Goal: Task Accomplishment & Management: Use online tool/utility

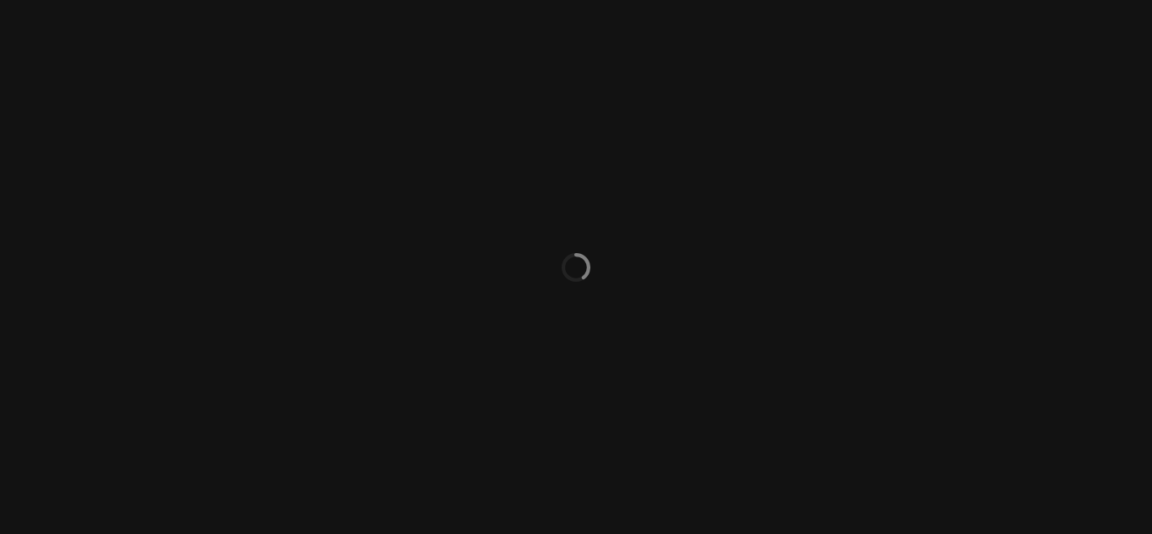
select select "ACTIVE"
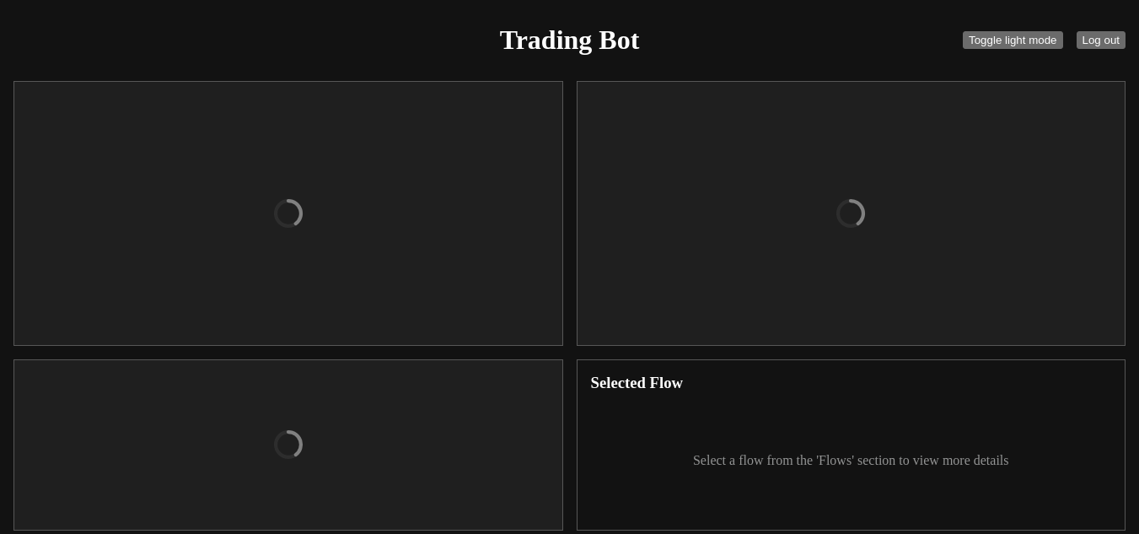
checkbox input "true"
type input "organizations/bd7c6c68-3ffe-43f4-a3f8-b983541200ea/apiKeys/a307a0ed-e3b6-4522-b…"
type textarea "[ENCRYPTION_KEY]"
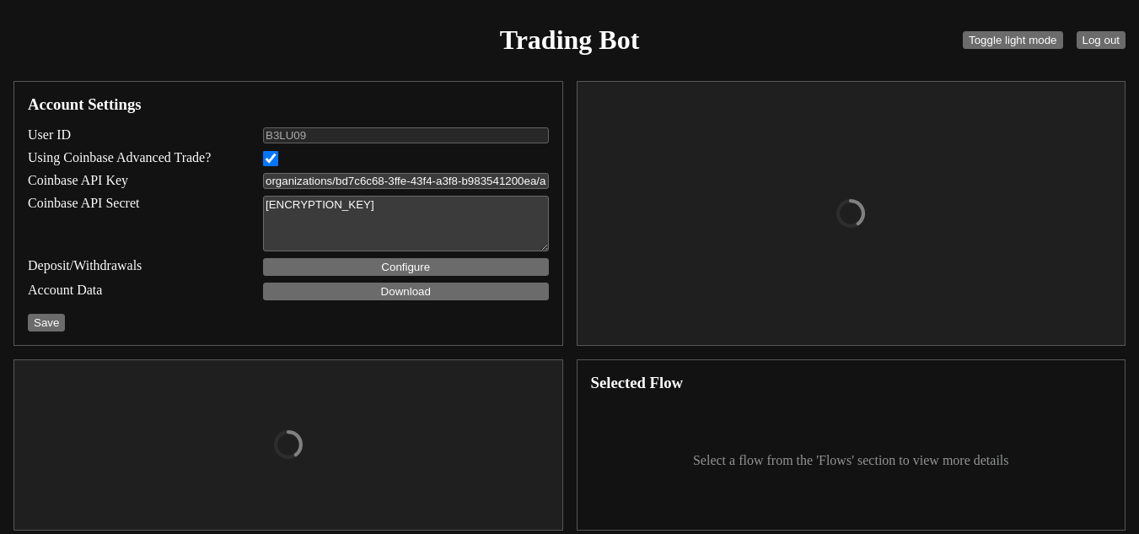
select select "USDC"
type input "7000"
type input "11000"
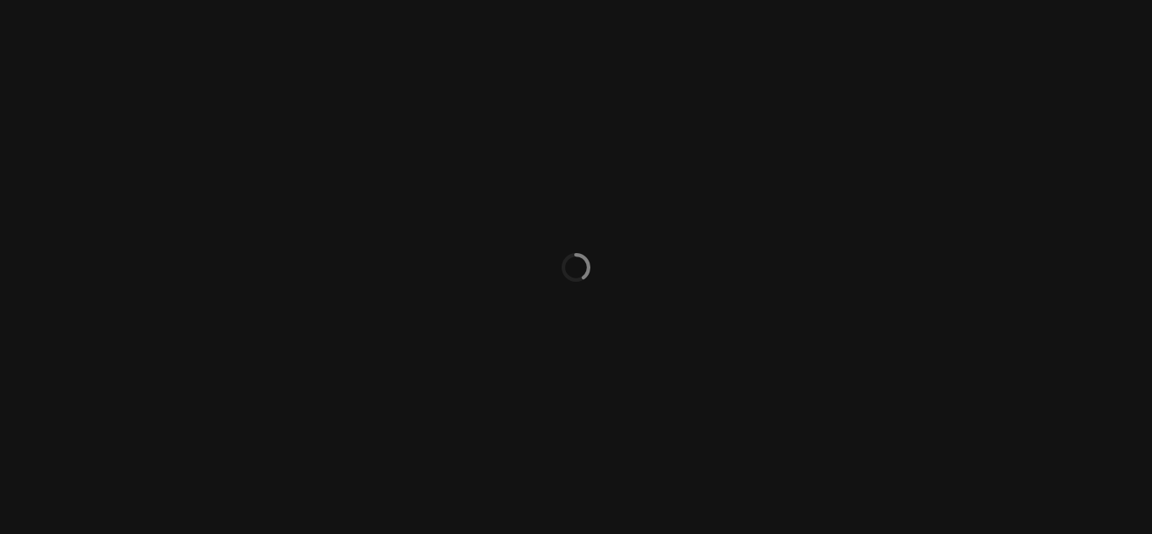
select select "ACTIVE"
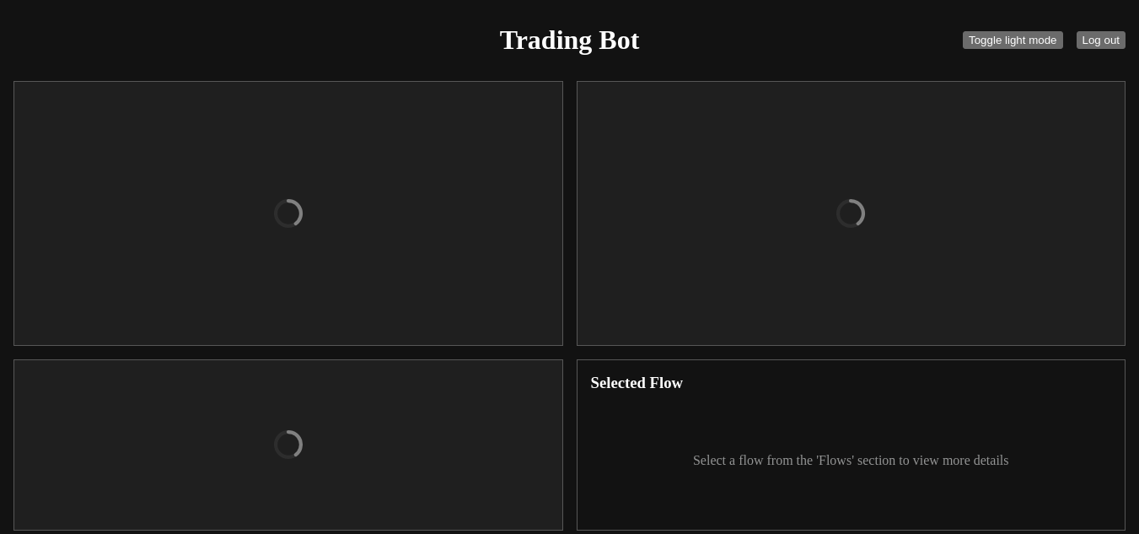
checkbox input "true"
type input "organizations/bd7c6c68-3ffe-43f4-a3f8-b983541200ea/apiKeys/a307a0ed-e3b6-4522-b…"
type textarea "[ENCRYPTION_KEY]"
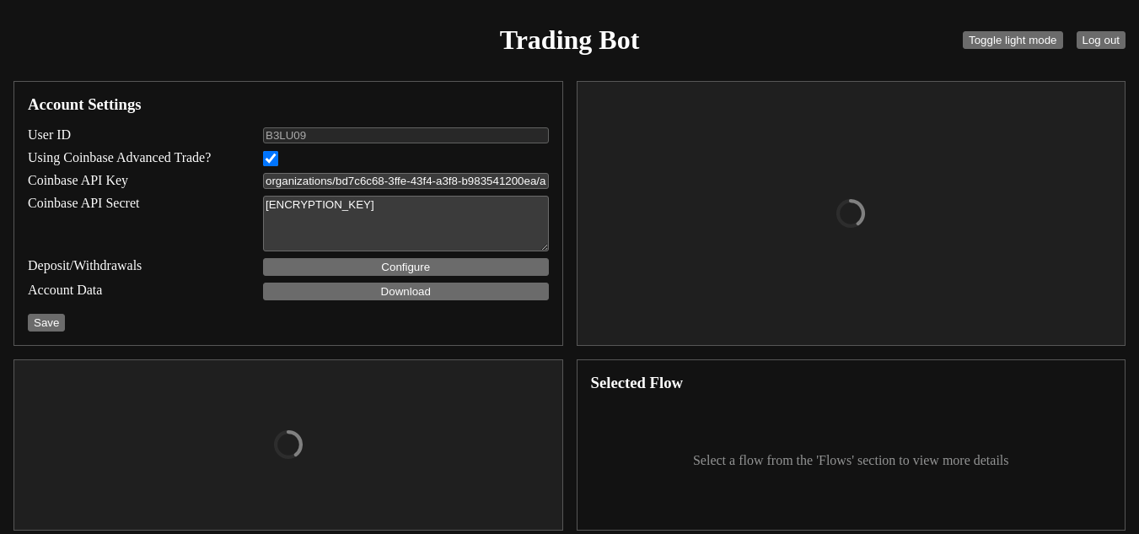
select select "USDC"
type input "7000"
type input "11000"
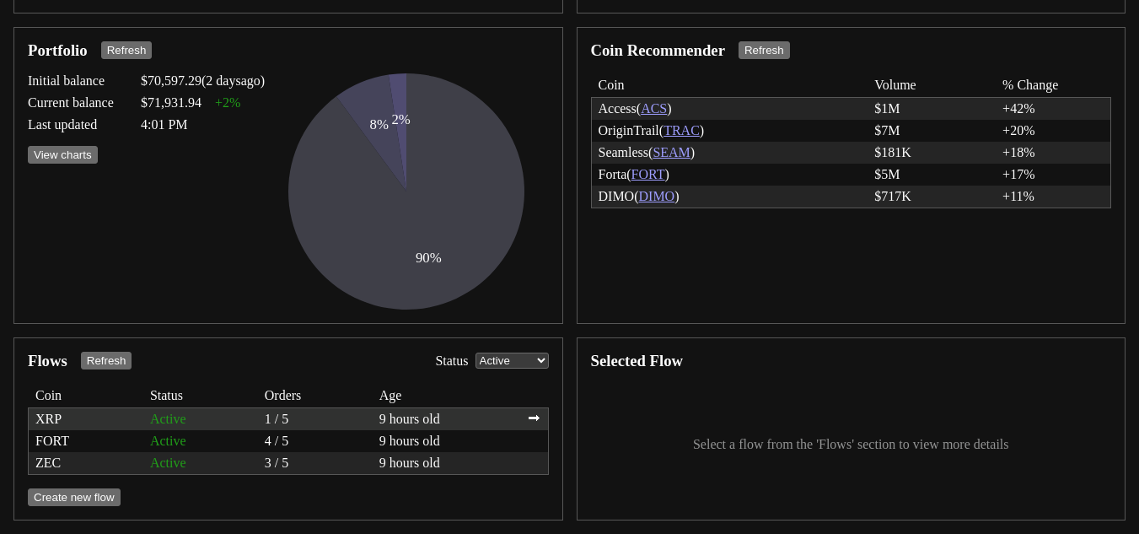
scroll to position [340, 0]
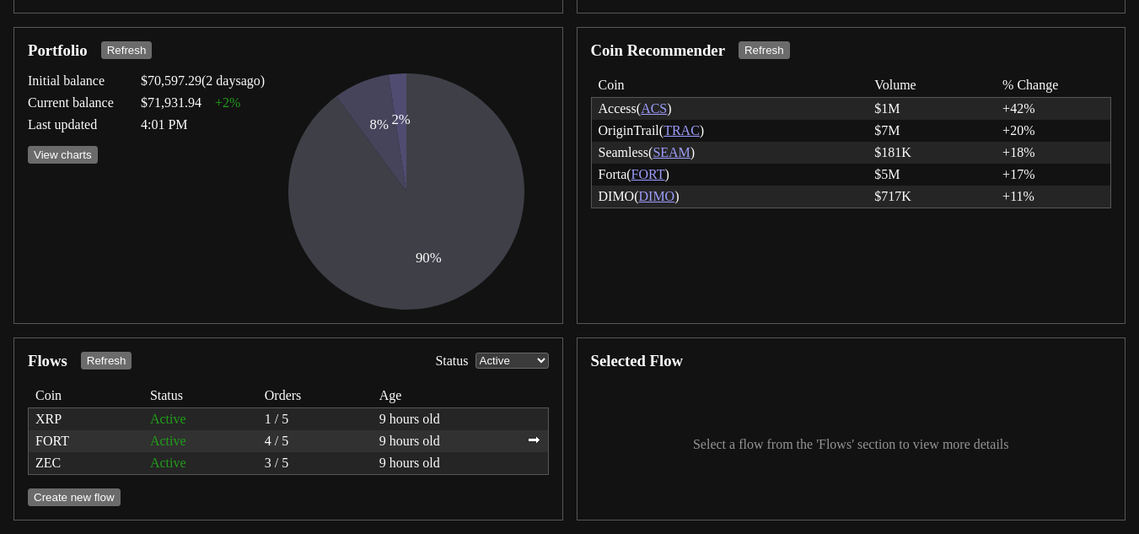
click at [440, 430] on div "FORT Active 4 / 5 9 hours old ⮕" at bounding box center [289, 441] width 520 height 22
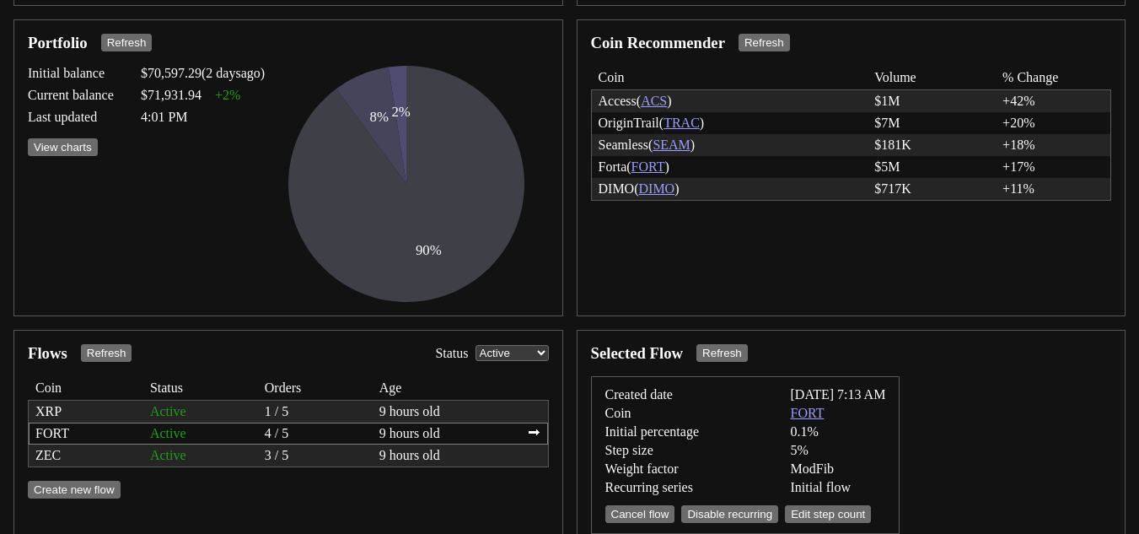
scroll to position [424, 0]
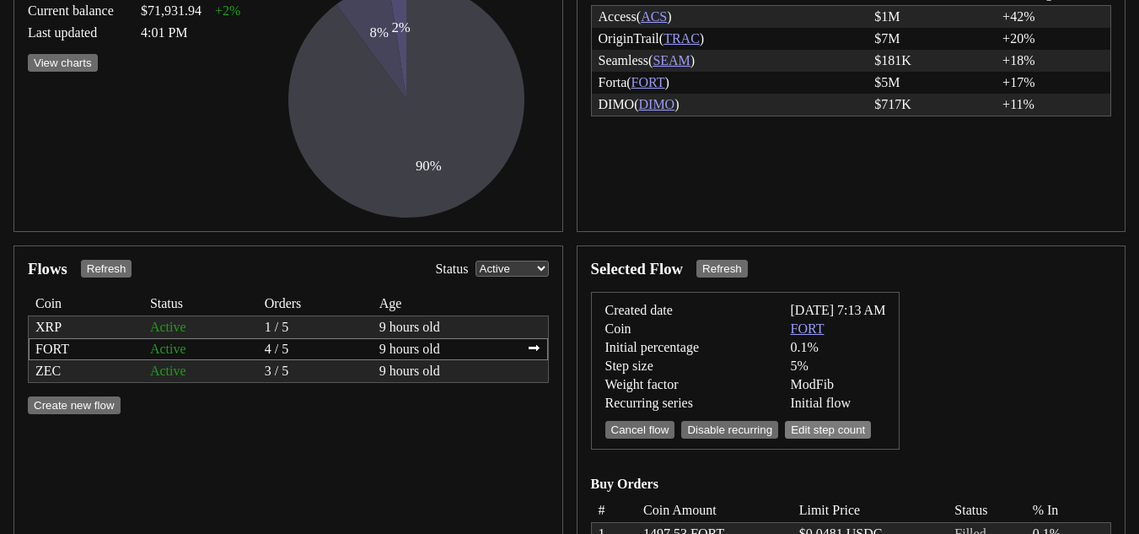
click at [838, 432] on button "Edit step count" at bounding box center [828, 430] width 86 height 18
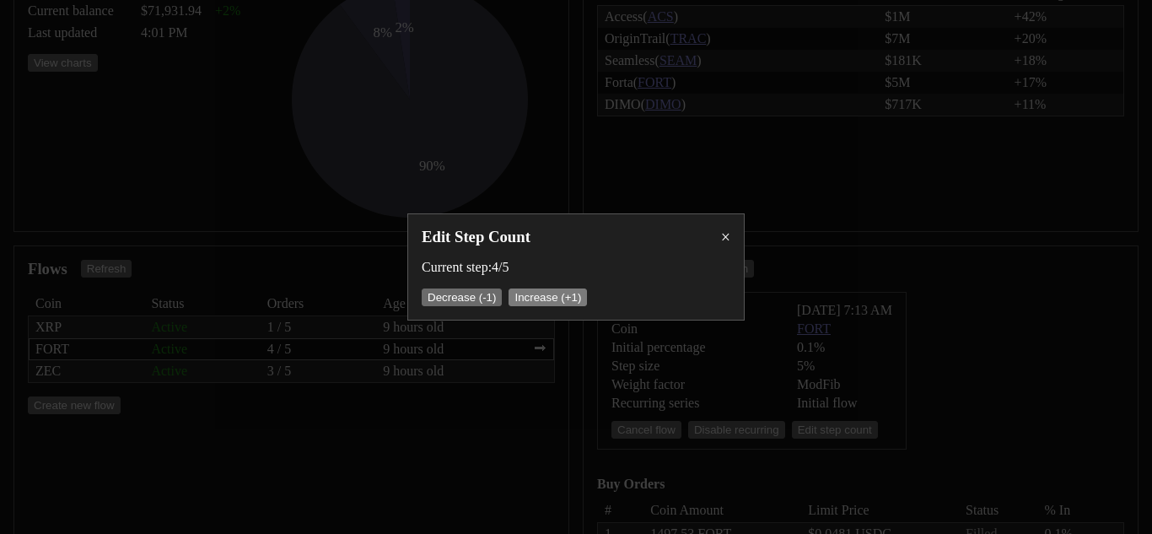
click at [540, 295] on button "Increase (+1)" at bounding box center [548, 297] width 78 height 18
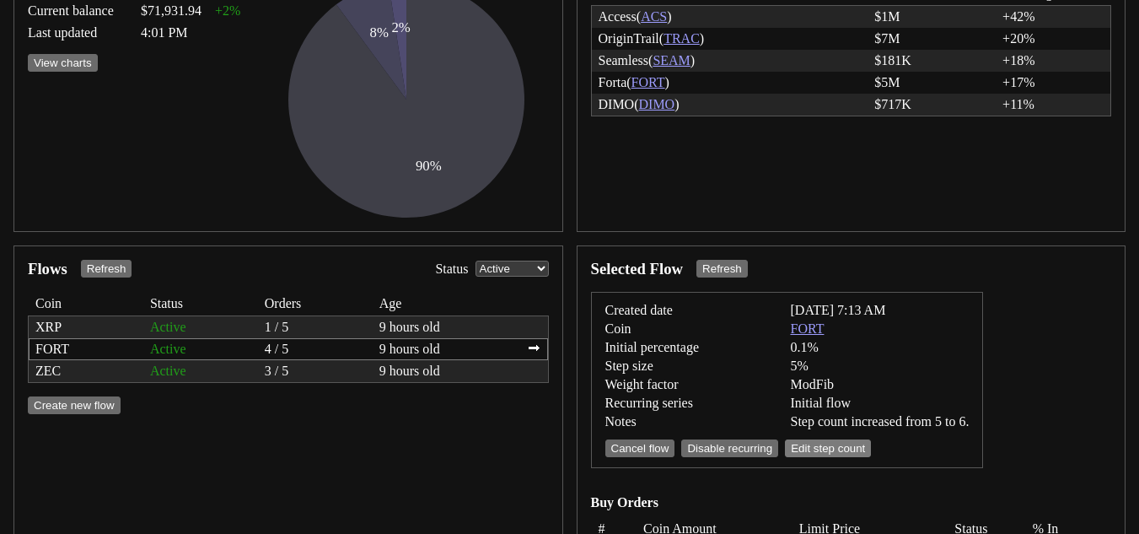
click at [814, 451] on button "Edit step count" at bounding box center [828, 448] width 86 height 18
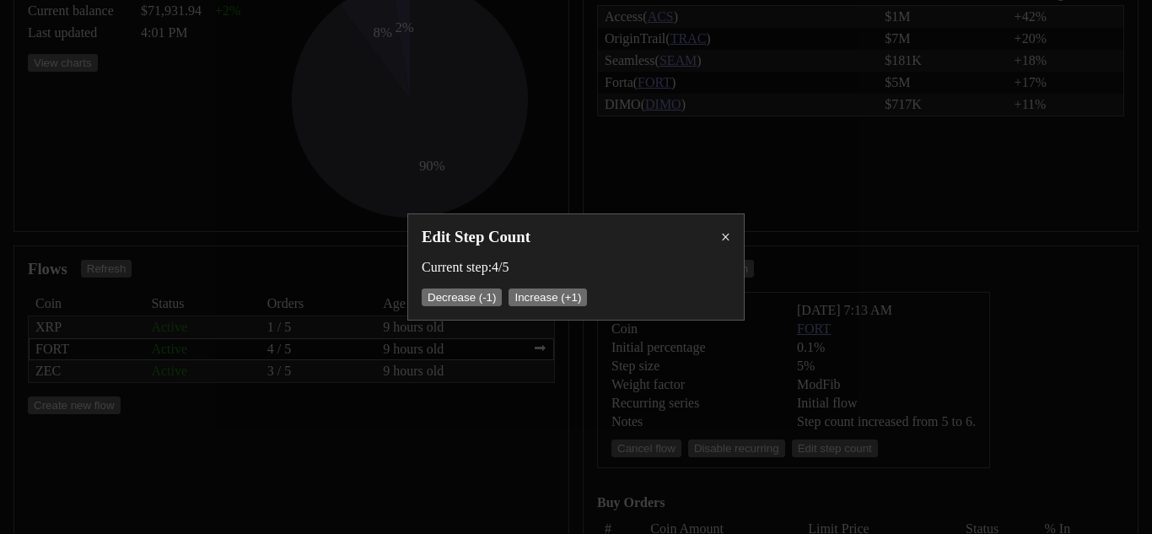
click at [725, 232] on div "×" at bounding box center [725, 237] width 9 height 17
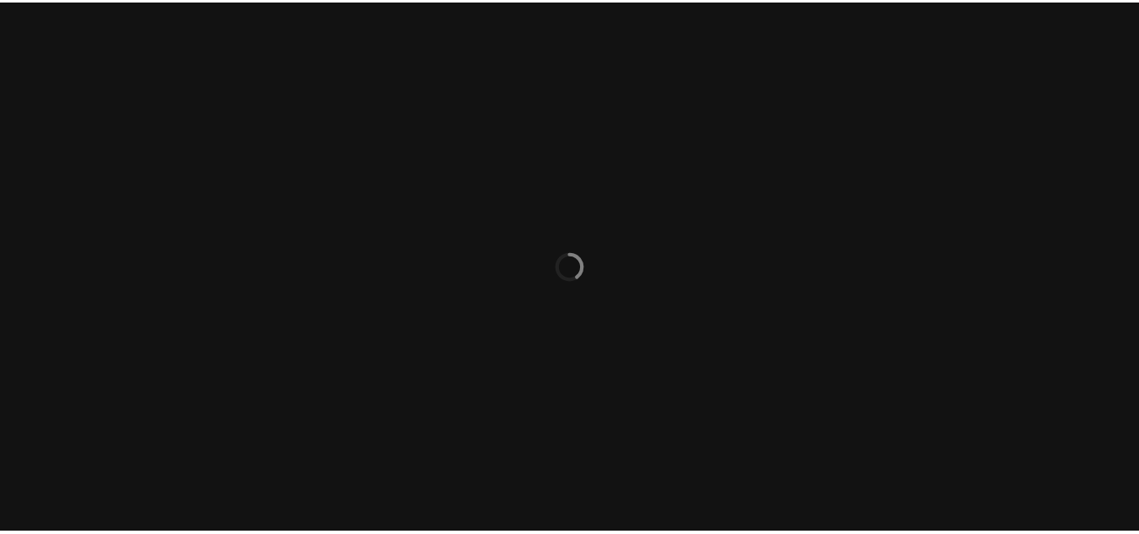
select select "ACTIVE"
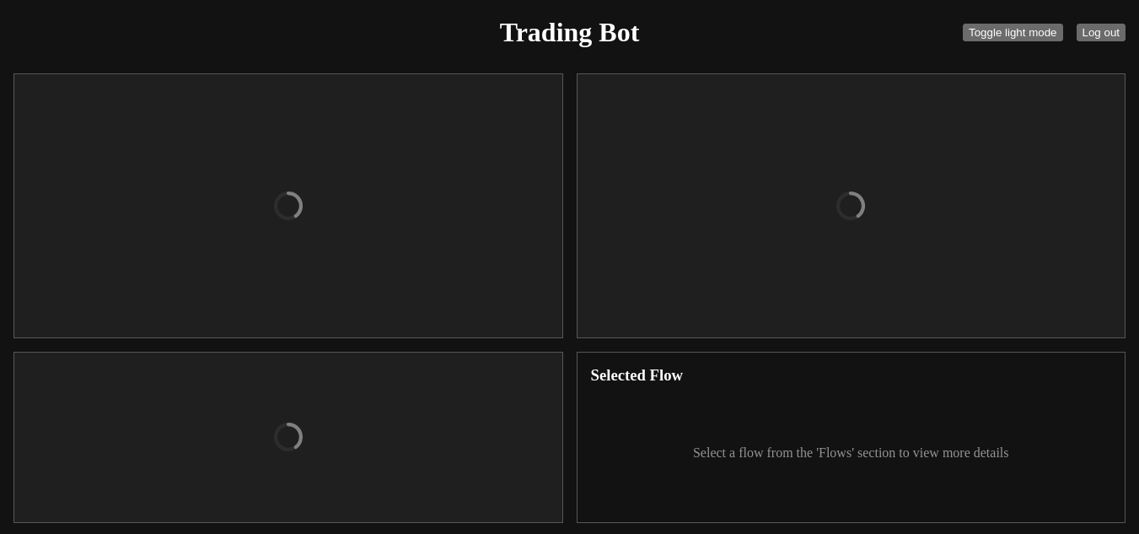
checkbox input "true"
type input "organizations/bd7c6c68-3ffe-43f4-a3f8-b983541200ea/apiKeys/a307a0ed-e3b6-4522-b…"
type textarea "[ENCRYPTION_KEY]"
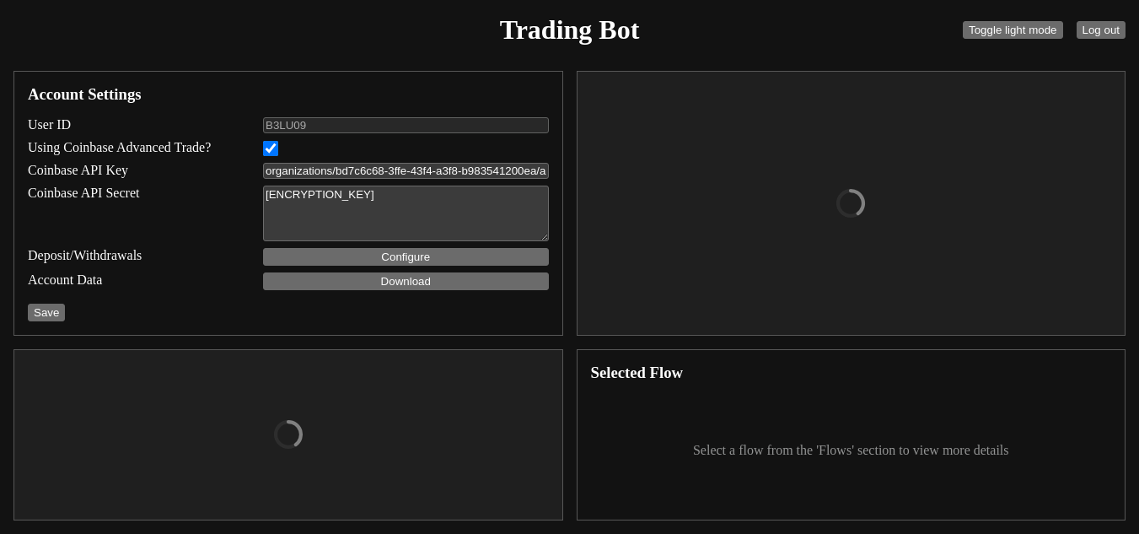
select select "USDC"
type input "7000"
type input "11000"
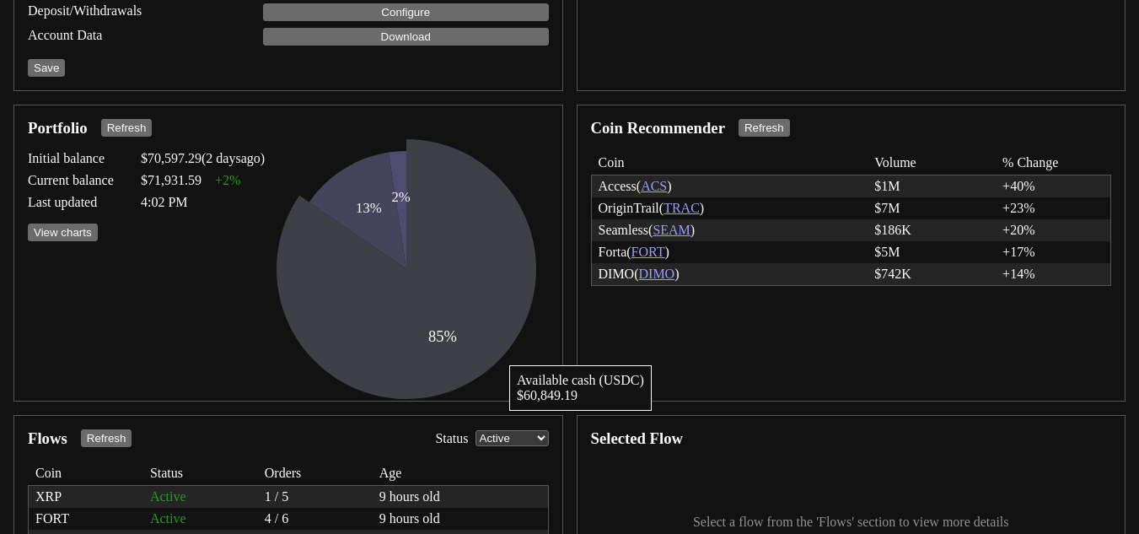
scroll to position [340, 0]
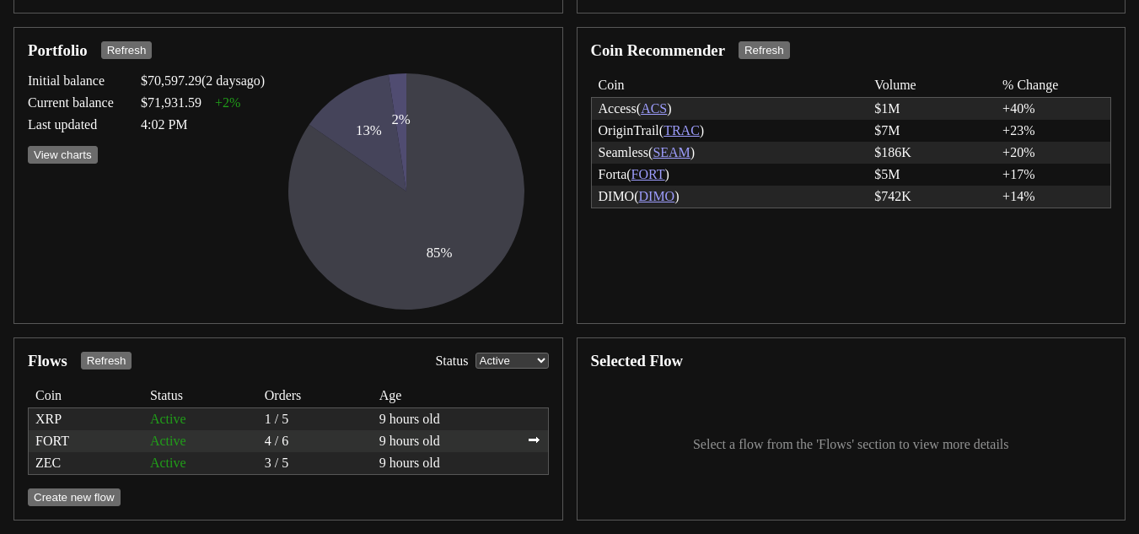
click at [377, 442] on div "FORT Active 4 / 6 9 hours old ⮕" at bounding box center [289, 441] width 520 height 22
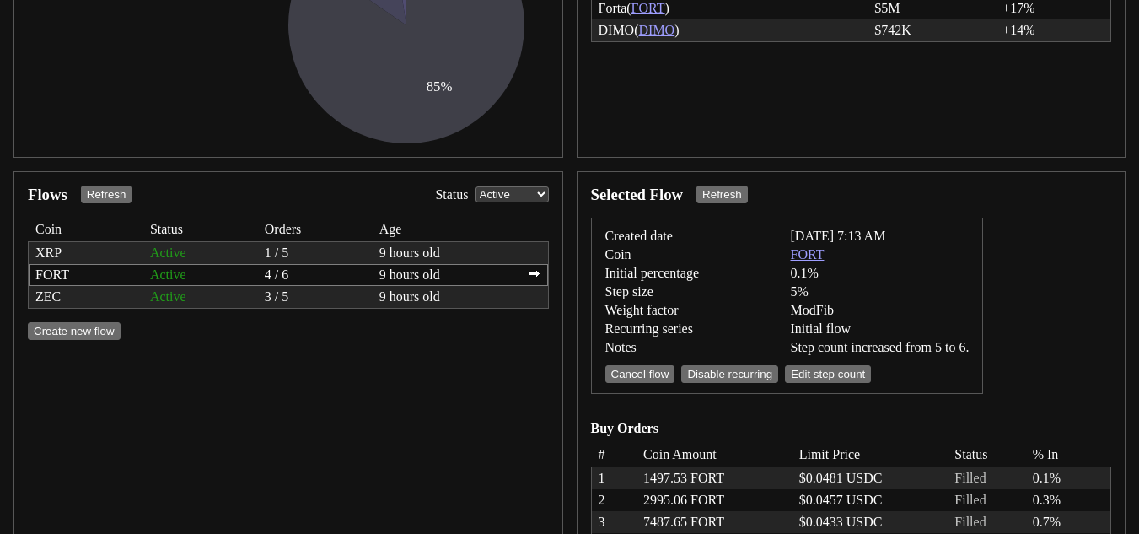
scroll to position [509, 0]
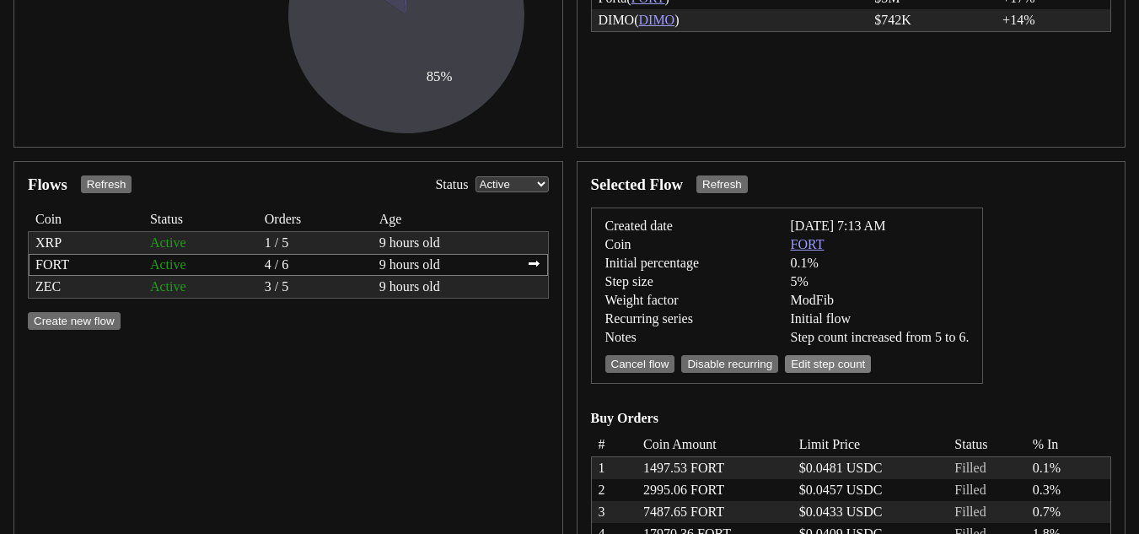
click at [836, 363] on button "Edit step count" at bounding box center [828, 364] width 86 height 18
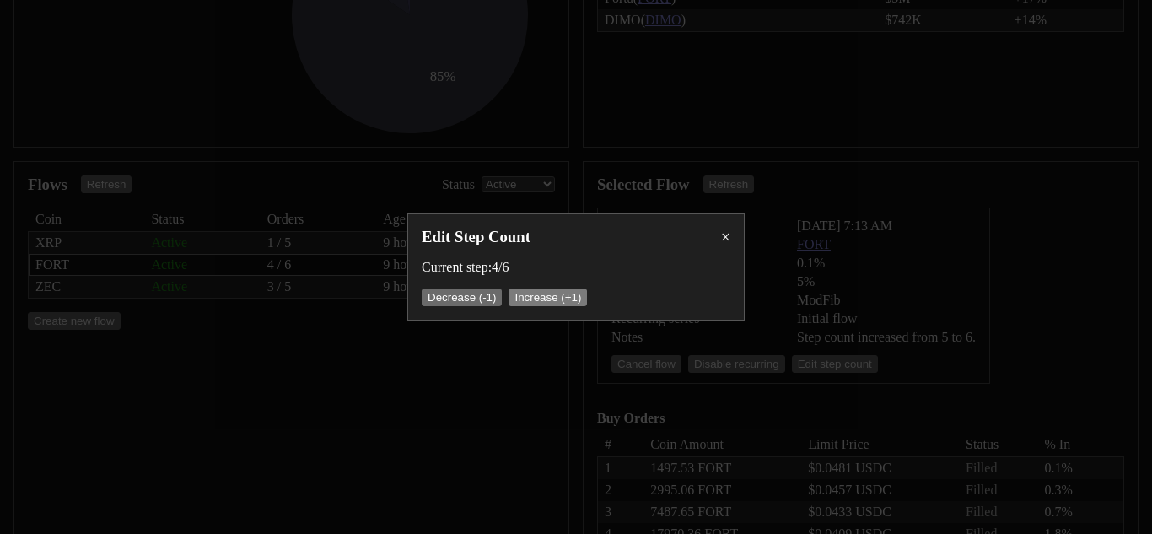
click at [558, 297] on button "Increase (+1)" at bounding box center [548, 297] width 78 height 18
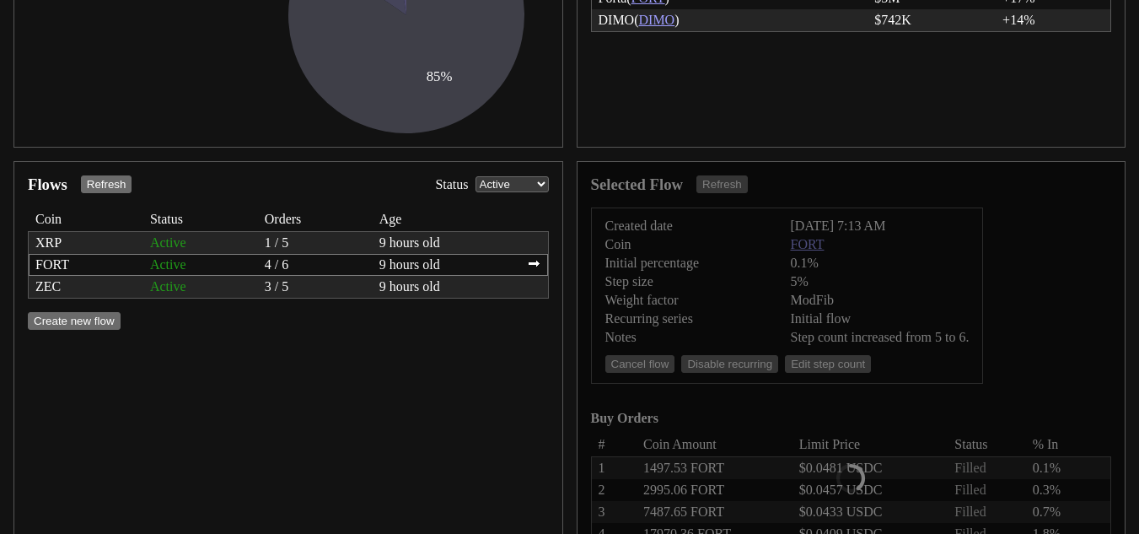
click at [298, 294] on div "3 / 5" at bounding box center [315, 286] width 101 height 15
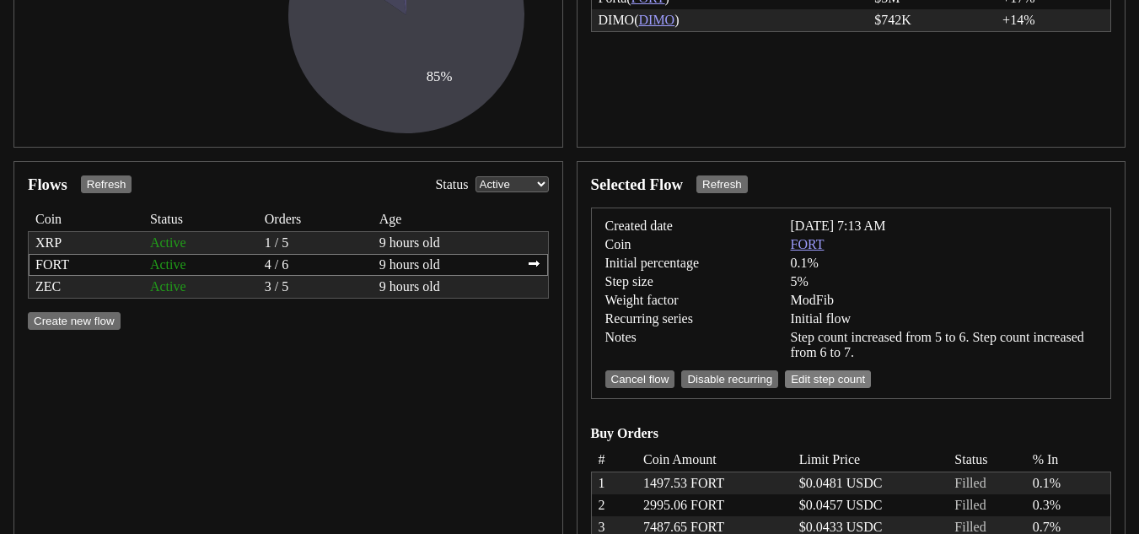
click at [831, 379] on button "Edit step count" at bounding box center [828, 379] width 86 height 18
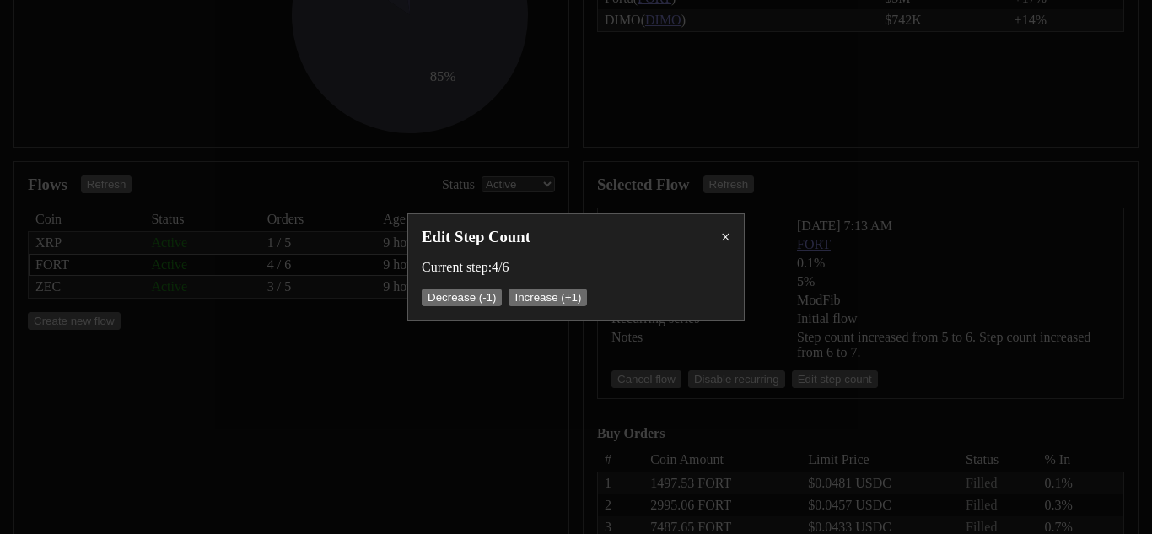
click at [725, 231] on div "×" at bounding box center [725, 237] width 9 height 17
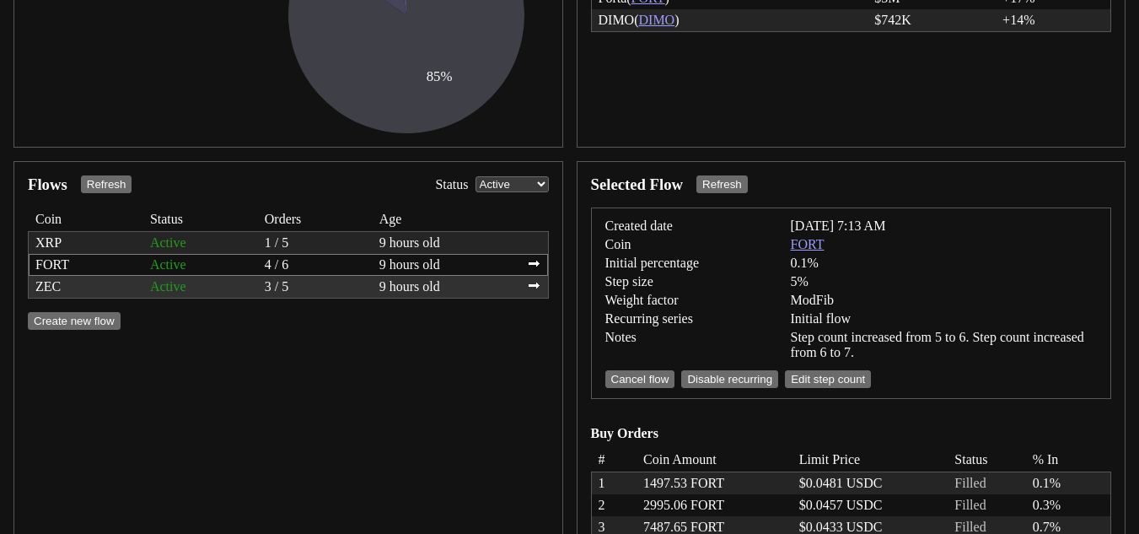
click at [195, 288] on div "Active" at bounding box center [200, 286] width 101 height 15
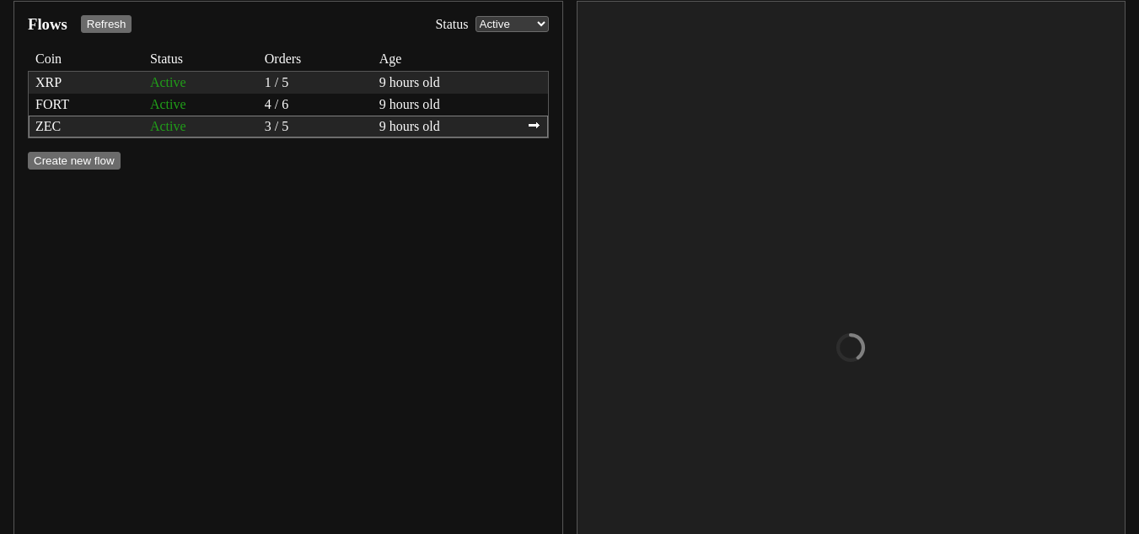
scroll to position [670, 0]
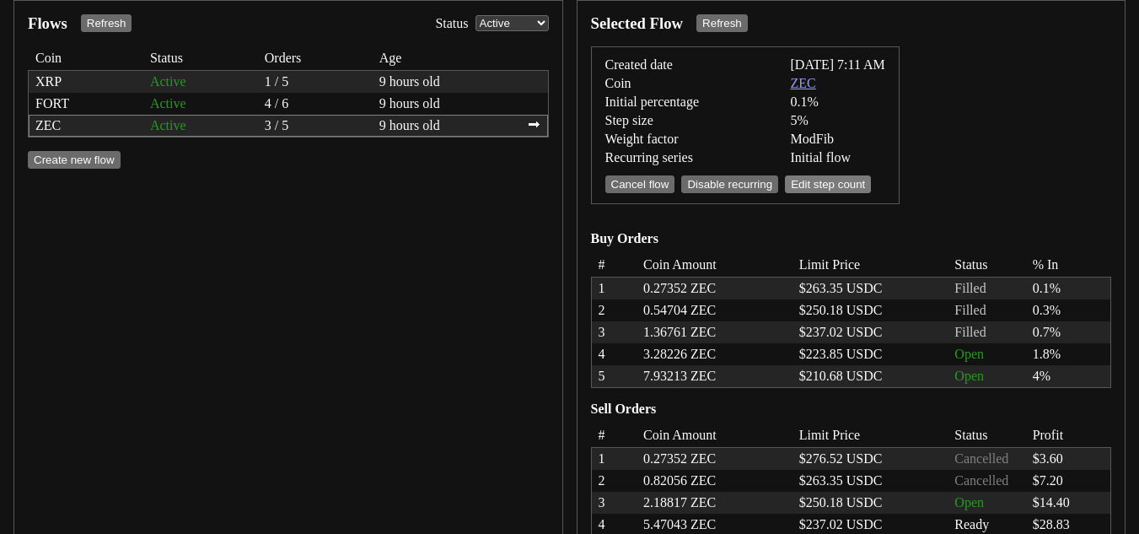
click at [838, 186] on button "Edit step count" at bounding box center [828, 184] width 86 height 18
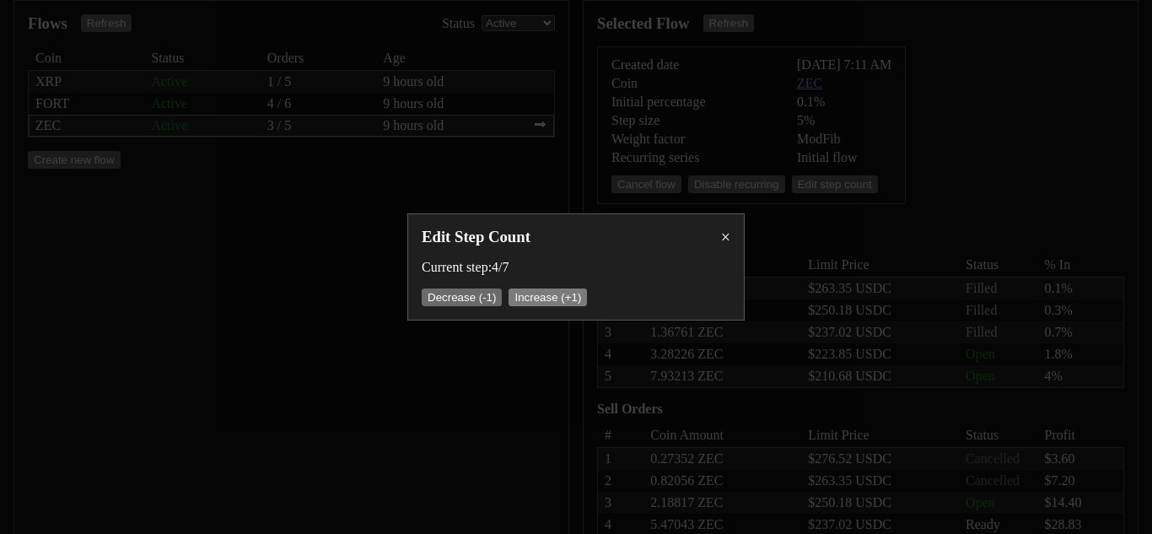
click at [579, 300] on button "Increase (+1)" at bounding box center [548, 297] width 78 height 18
click at [535, 176] on div "Edit Step Count × Current step: 4 / 7 Decrease (-1) Increase (+1)" at bounding box center [576, 267] width 1152 height 534
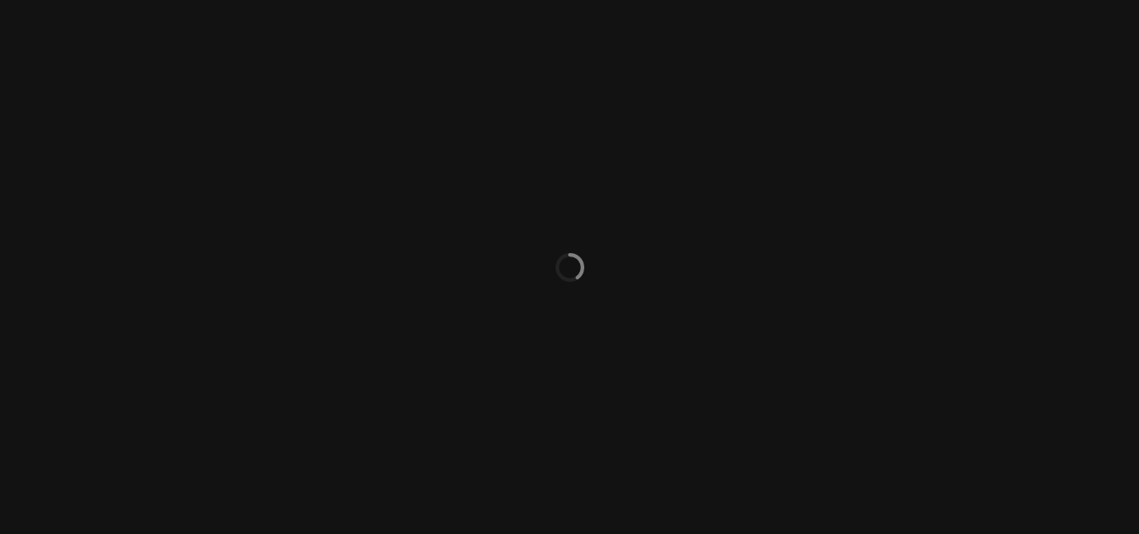
select select "ACTIVE"
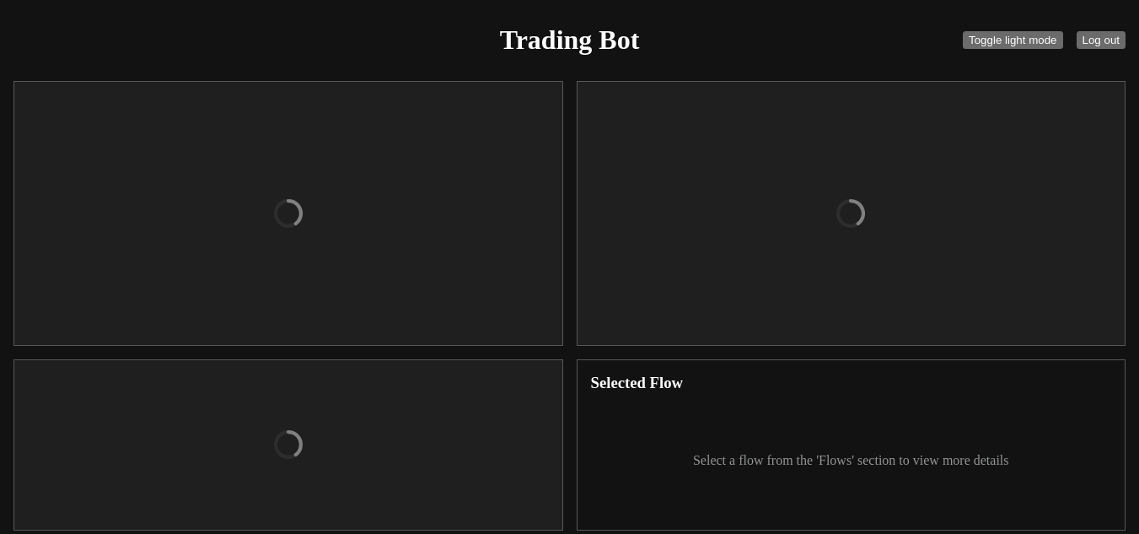
checkbox input "true"
type input "organizations/bd7c6c68-3ffe-43f4-a3f8-b983541200ea/apiKeys/a307a0ed-e3b6-4522-b…"
type textarea "[ENCRYPTION_KEY]"
select select "USDC"
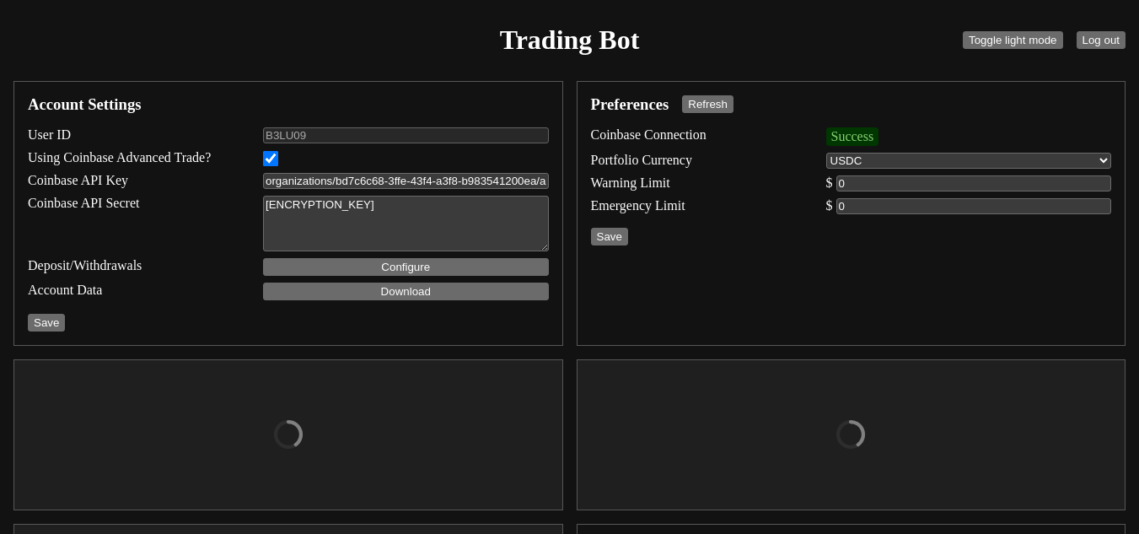
type input "7000"
type input "11000"
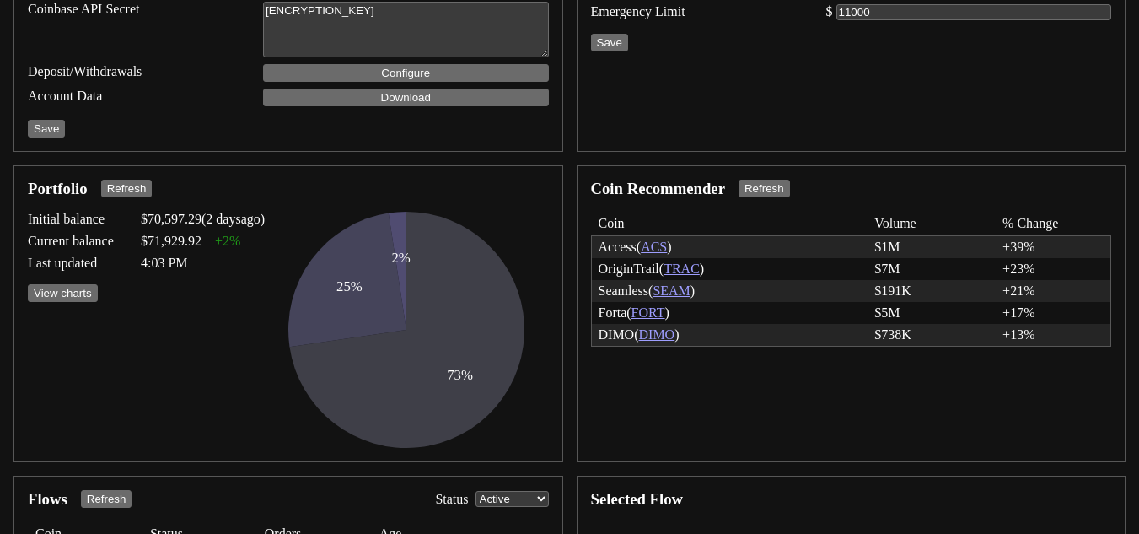
scroll to position [340, 0]
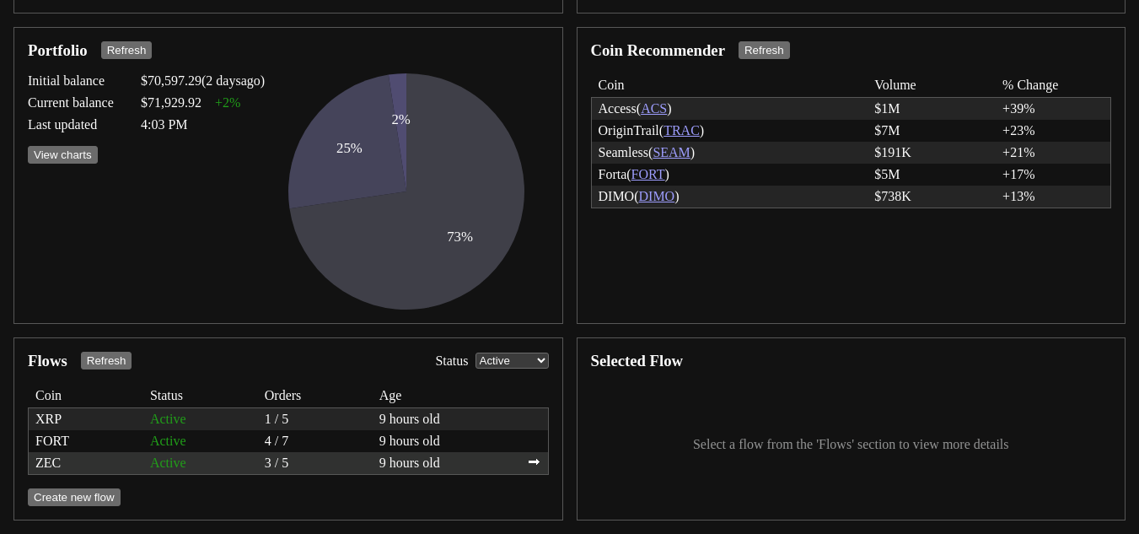
click at [294, 465] on div "3 / 5" at bounding box center [315, 462] width 101 height 15
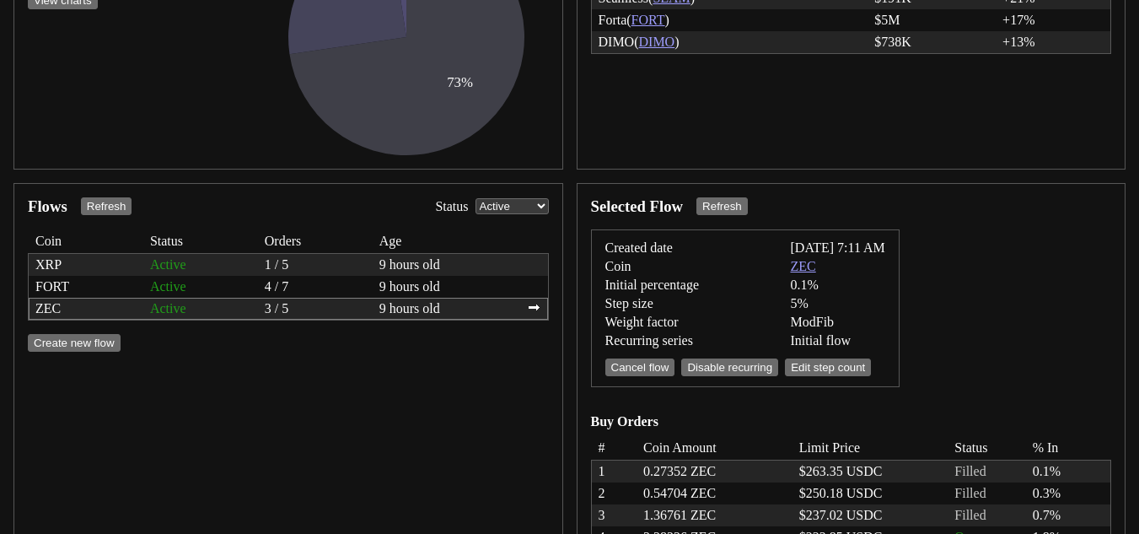
scroll to position [509, 0]
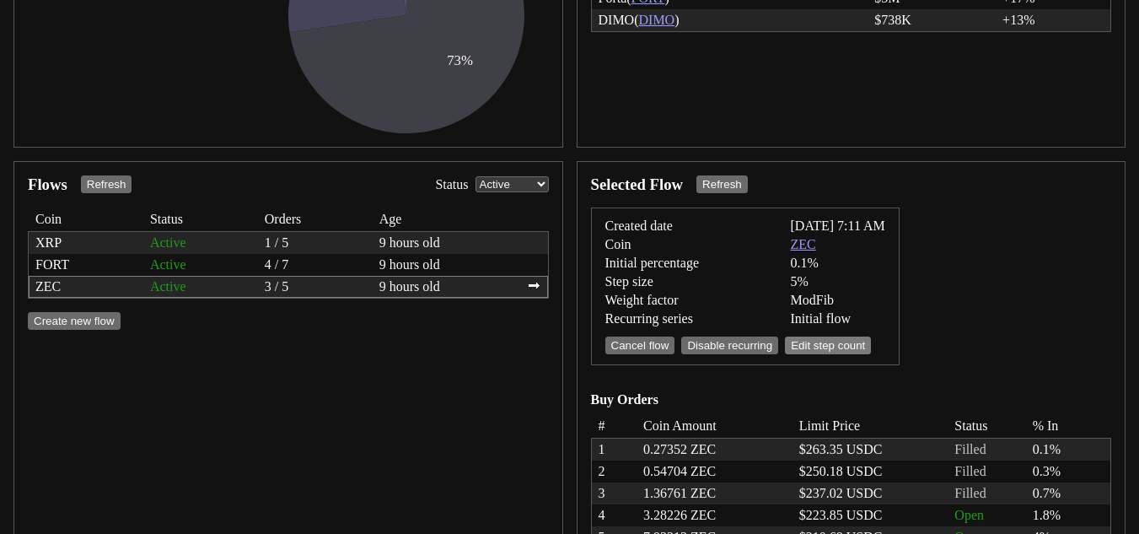
click at [839, 342] on button "Edit step count" at bounding box center [828, 346] width 86 height 18
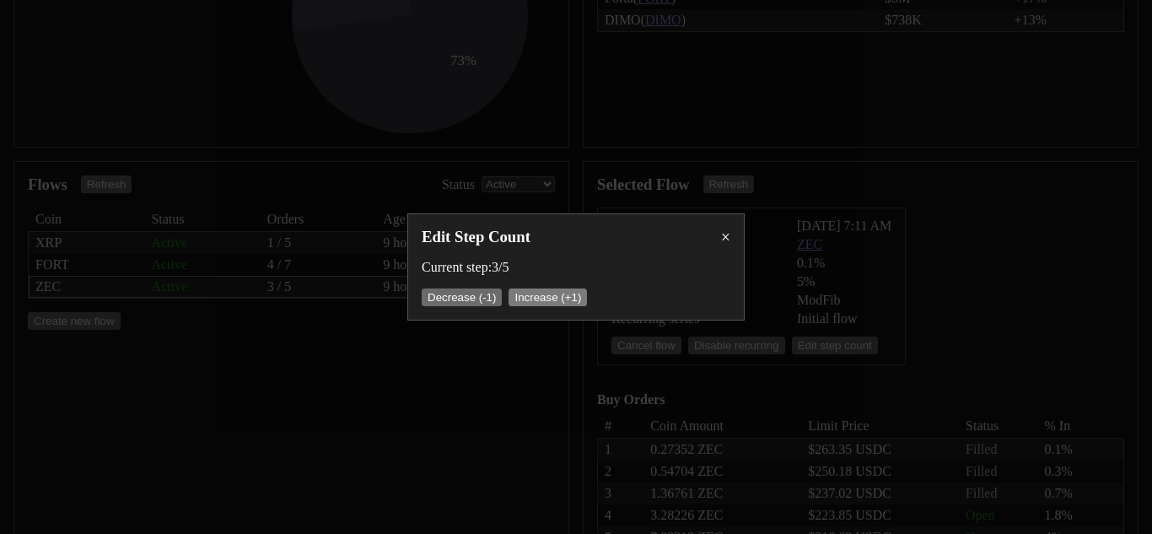
click at [558, 294] on button "Increase (+1)" at bounding box center [548, 297] width 78 height 18
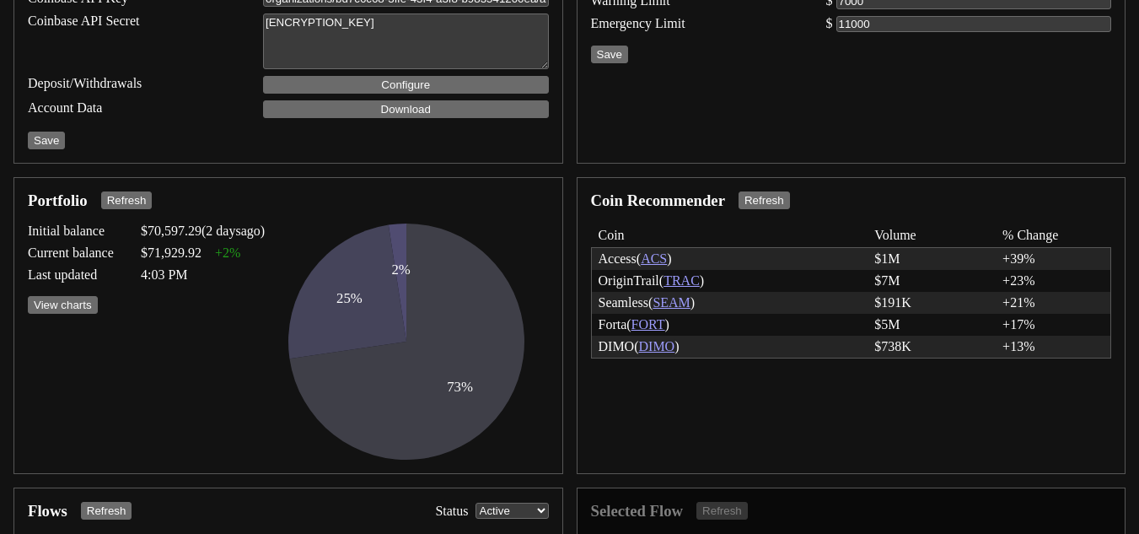
scroll to position [171, 0]
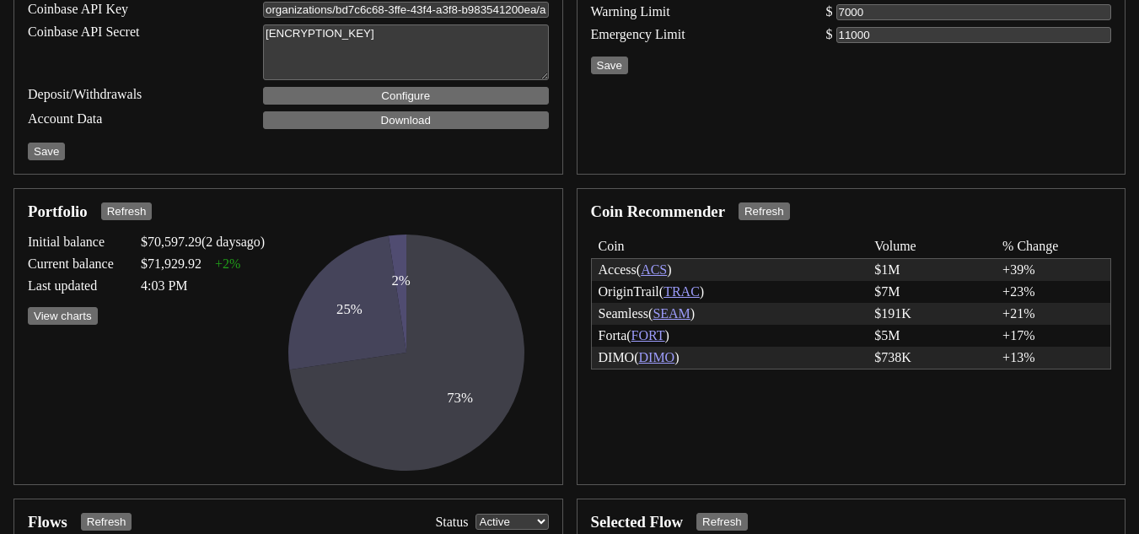
click at [660, 272] on link "ACS" at bounding box center [654, 269] width 26 height 14
click at [658, 269] on link "ACS" at bounding box center [654, 269] width 26 height 14
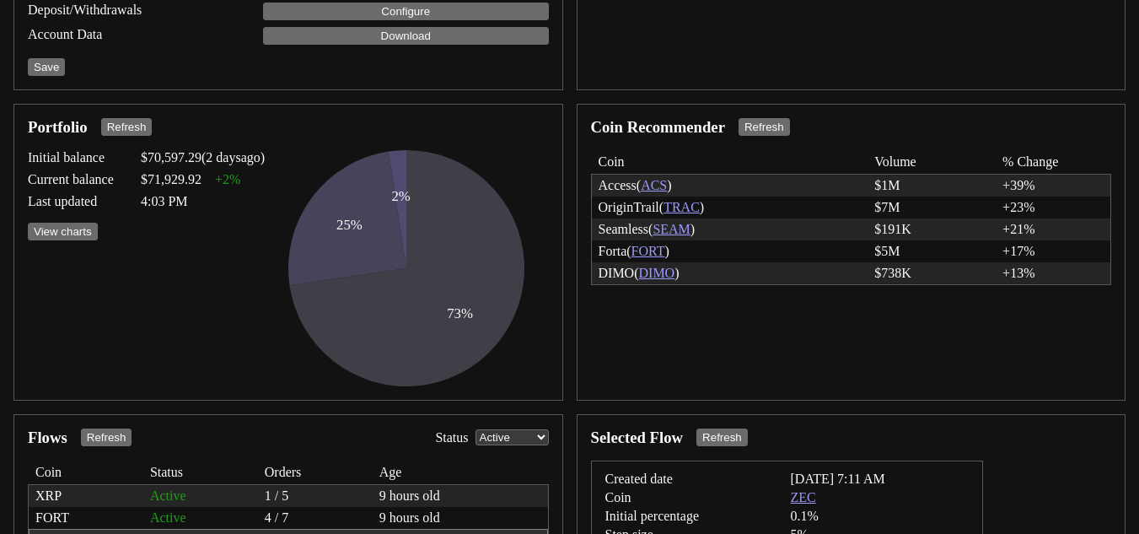
scroll to position [424, 0]
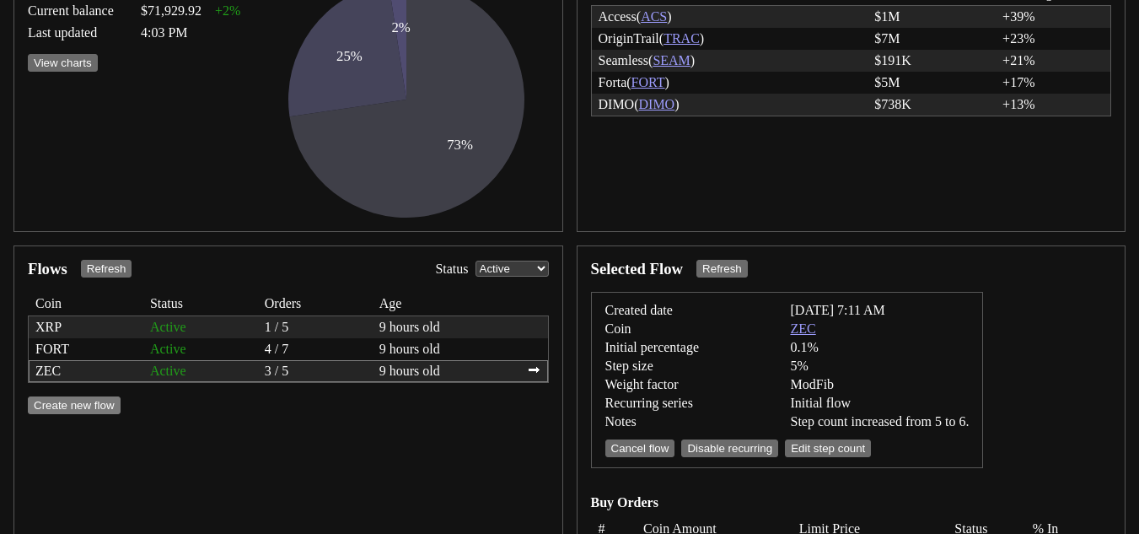
click at [78, 414] on button "Create new flow" at bounding box center [74, 405] width 93 height 18
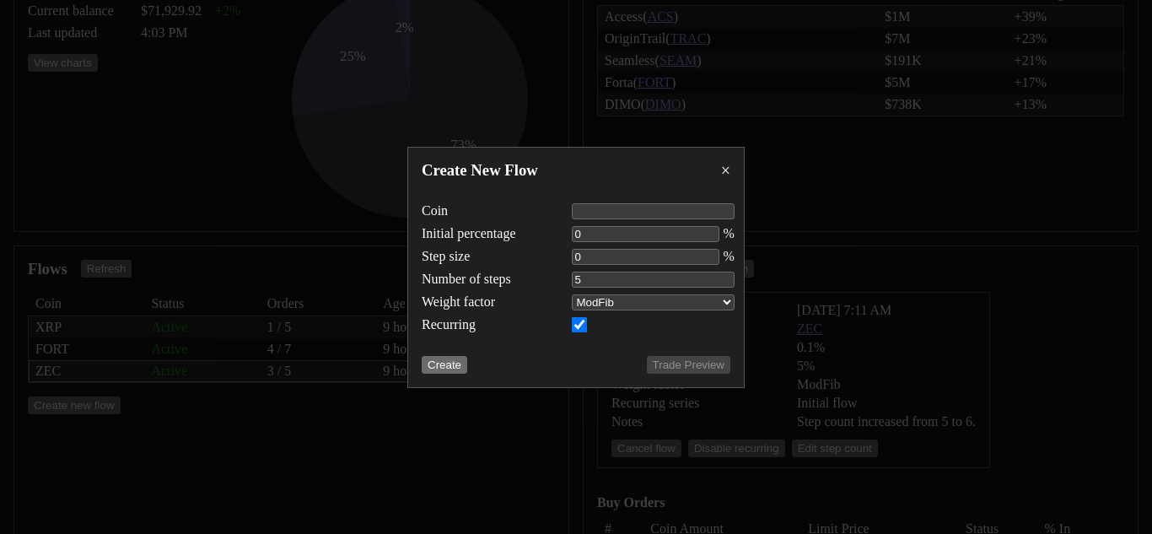
click at [608, 219] on div "Coin Initial percentage 0 % Step size 0 % Number of steps 5 Weight factor 2X 3X…" at bounding box center [576, 267] width 309 height 149
click at [610, 213] on input "text" at bounding box center [653, 211] width 162 height 16
type input "ACS"
click at [610, 230] on input "number" at bounding box center [646, 234] width 148 height 16
type input "0.1"
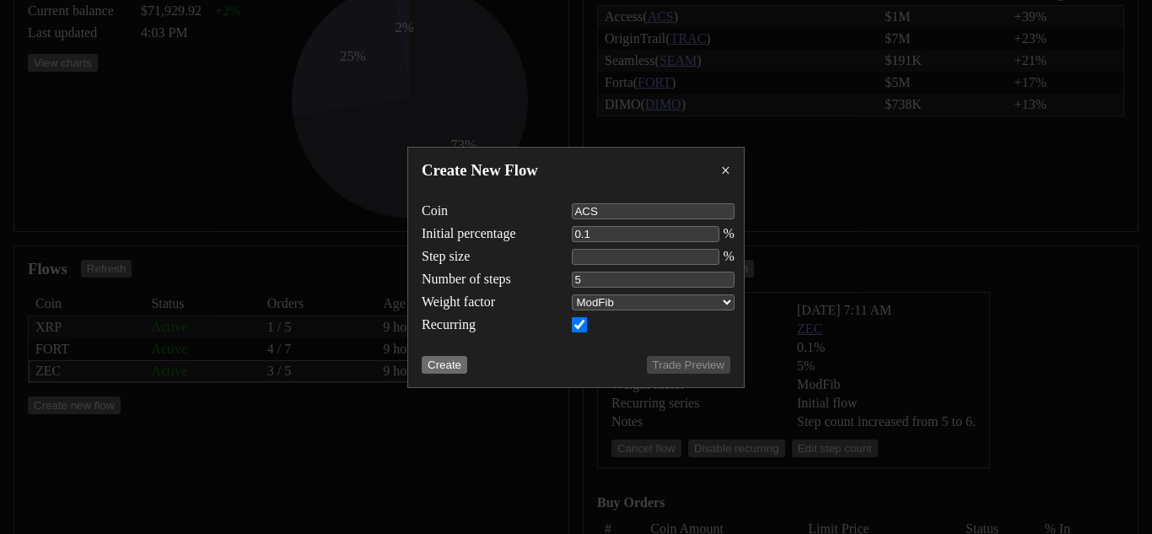
click at [648, 254] on input "number" at bounding box center [646, 257] width 148 height 16
type input "5"
click at [728, 277] on input "6" at bounding box center [653, 280] width 162 height 16
type input "7"
click at [728, 277] on input "7" at bounding box center [653, 280] width 162 height 16
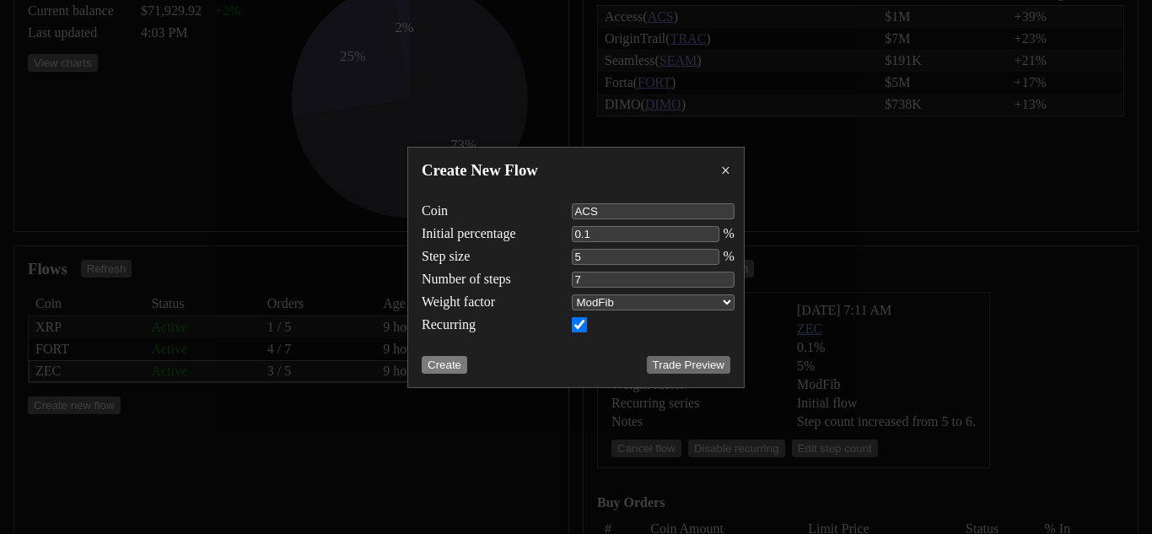
click at [440, 362] on button "Create" at bounding box center [445, 365] width 46 height 18
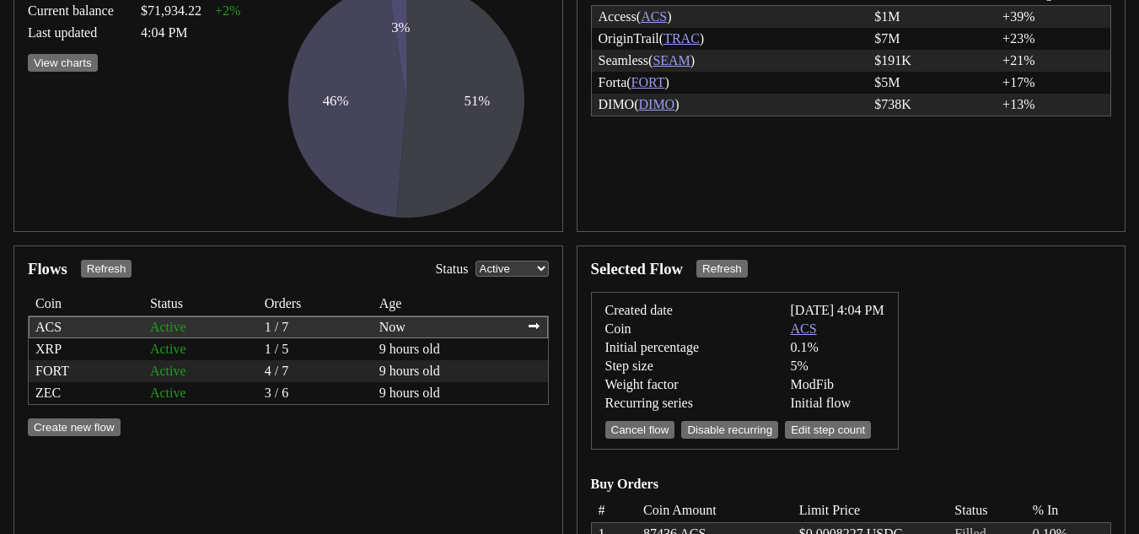
click at [177, 321] on div "Active" at bounding box center [200, 327] width 101 height 15
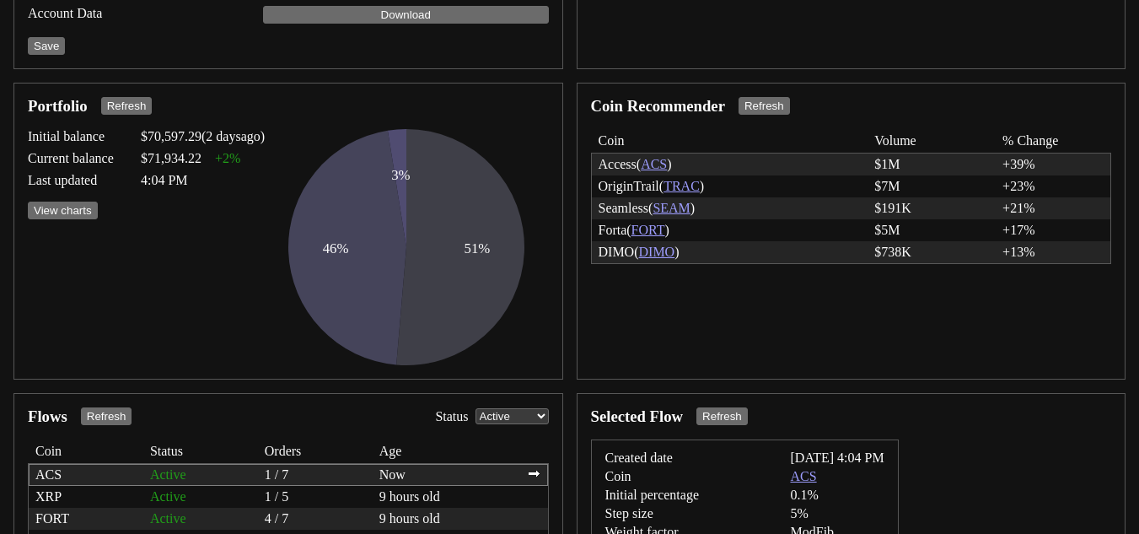
scroll to position [248, 0]
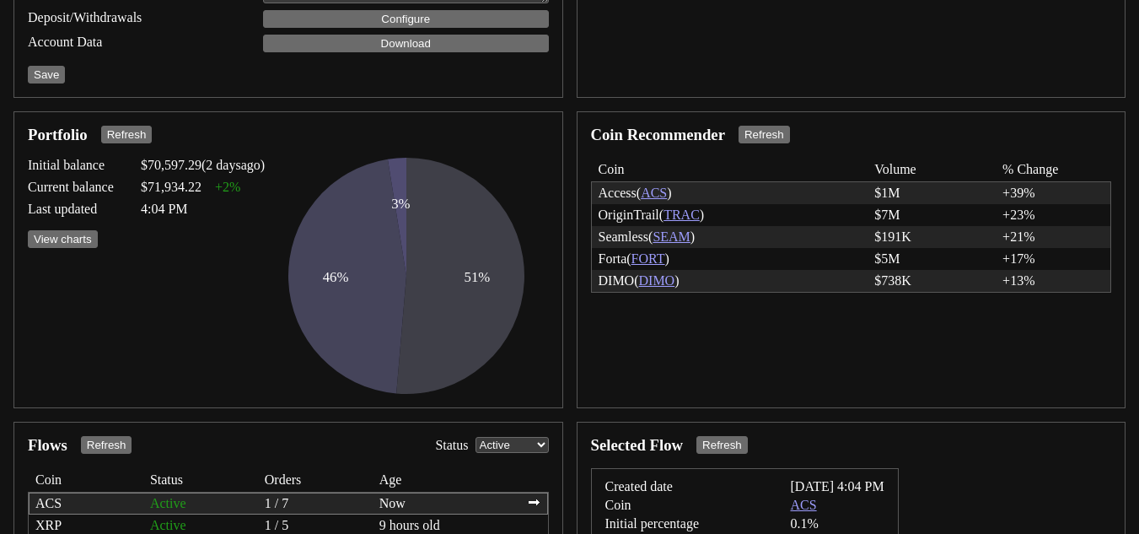
click at [689, 236] on link "SEAM" at bounding box center [671, 236] width 37 height 14
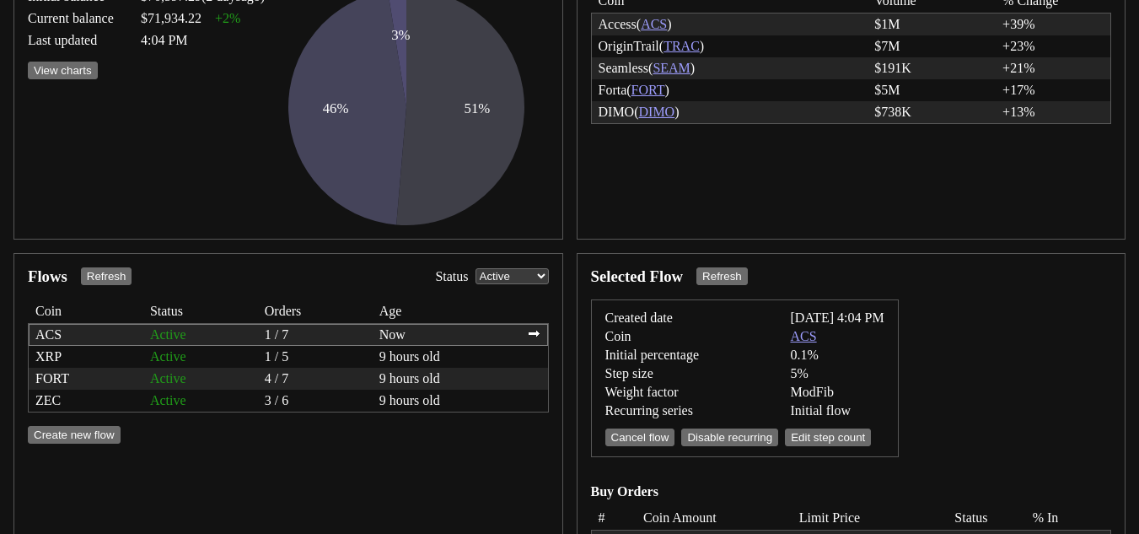
scroll to position [501, 0]
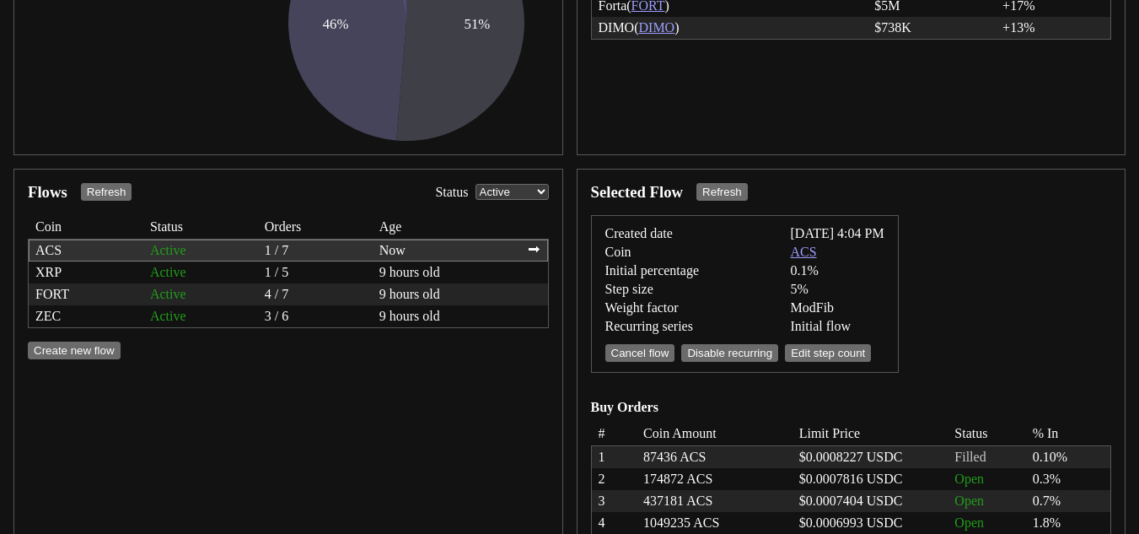
click at [145, 256] on div "ACS Active 1 / 7 Now ⮕" at bounding box center [289, 251] width 520 height 22
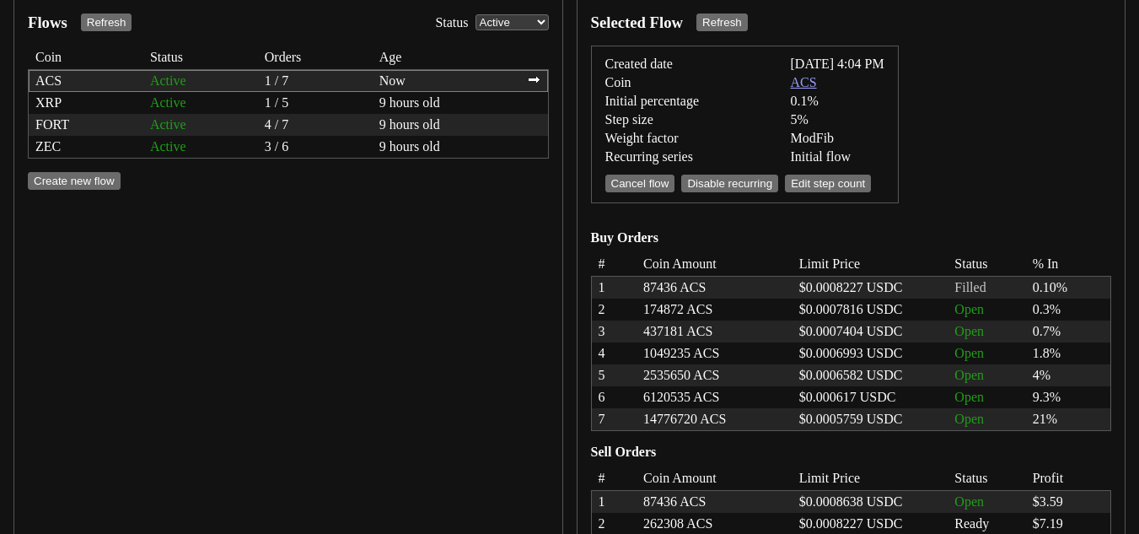
scroll to position [641, 0]
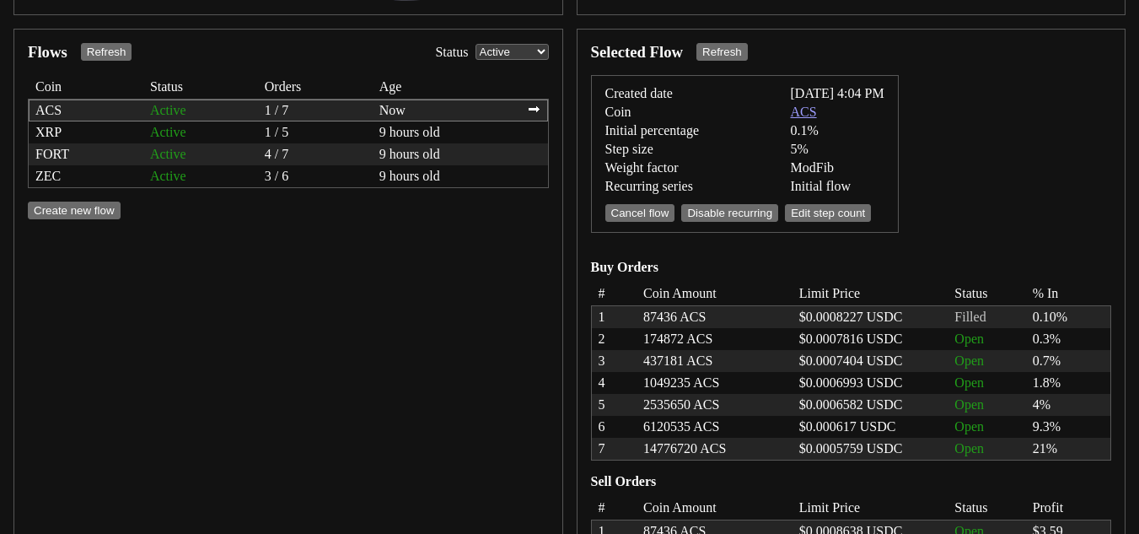
click at [800, 105] on link "ACS" at bounding box center [804, 112] width 26 height 15
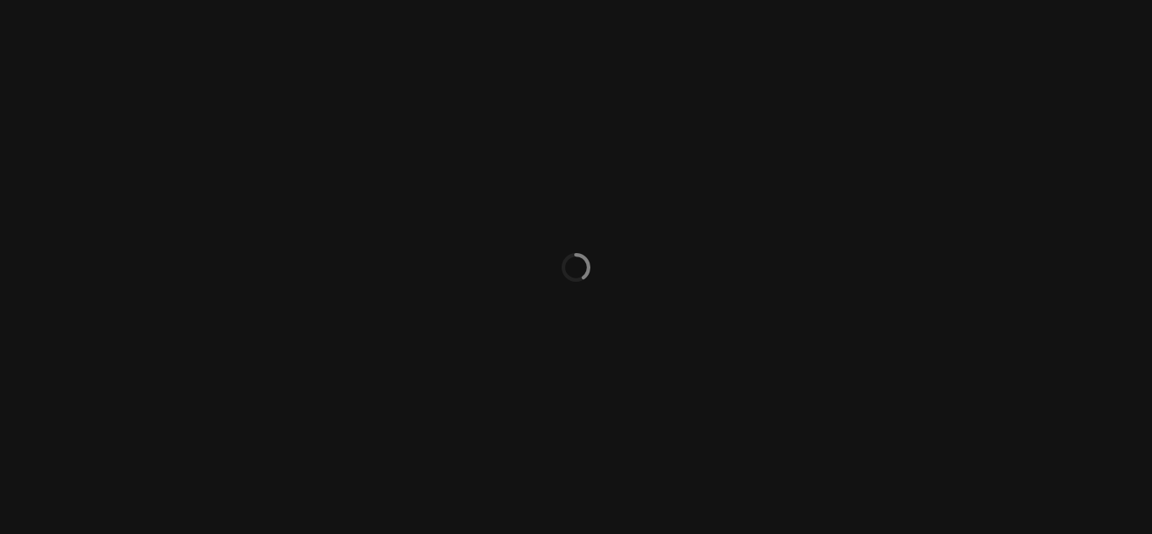
select select "ACTIVE"
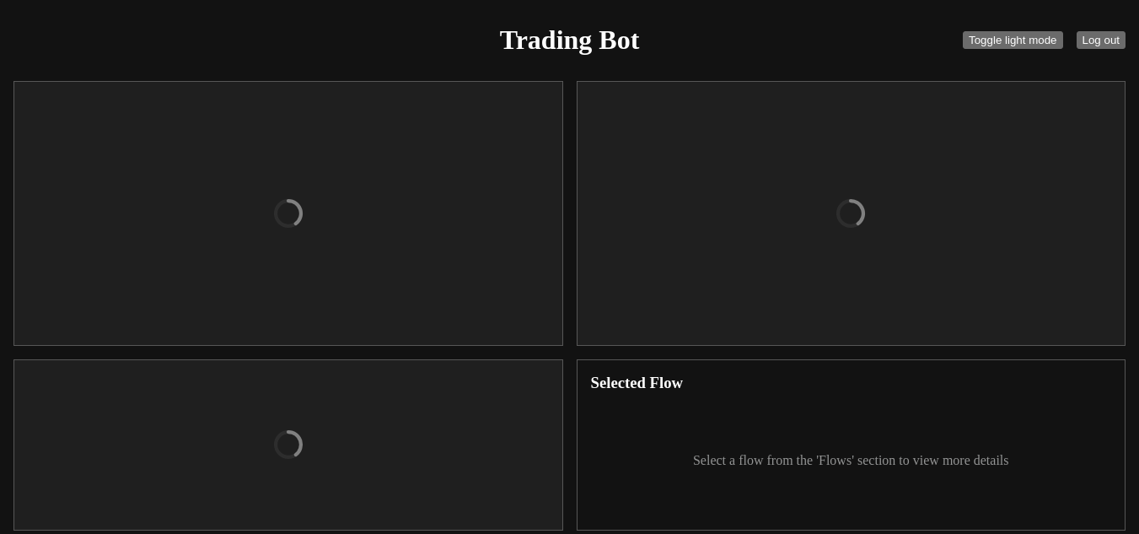
checkbox input "true"
type input "organizations/bd7c6c68-3ffe-43f4-a3f8-b983541200ea/apiKeys/a307a0ed-e3b6-4522-b…"
type textarea "[ENCRYPTION_KEY]"
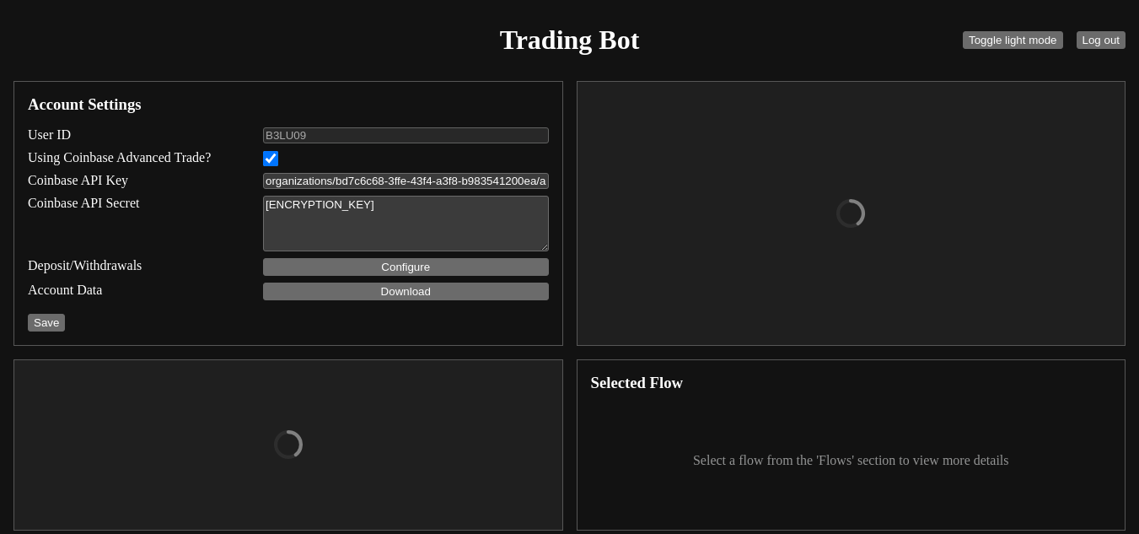
select select "USDC"
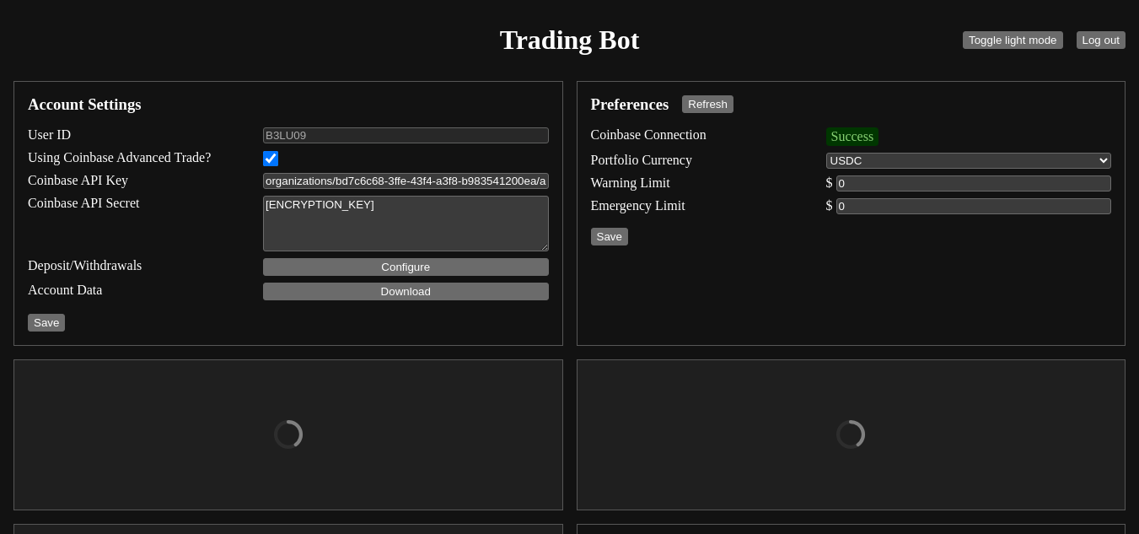
type input "7000"
type input "11000"
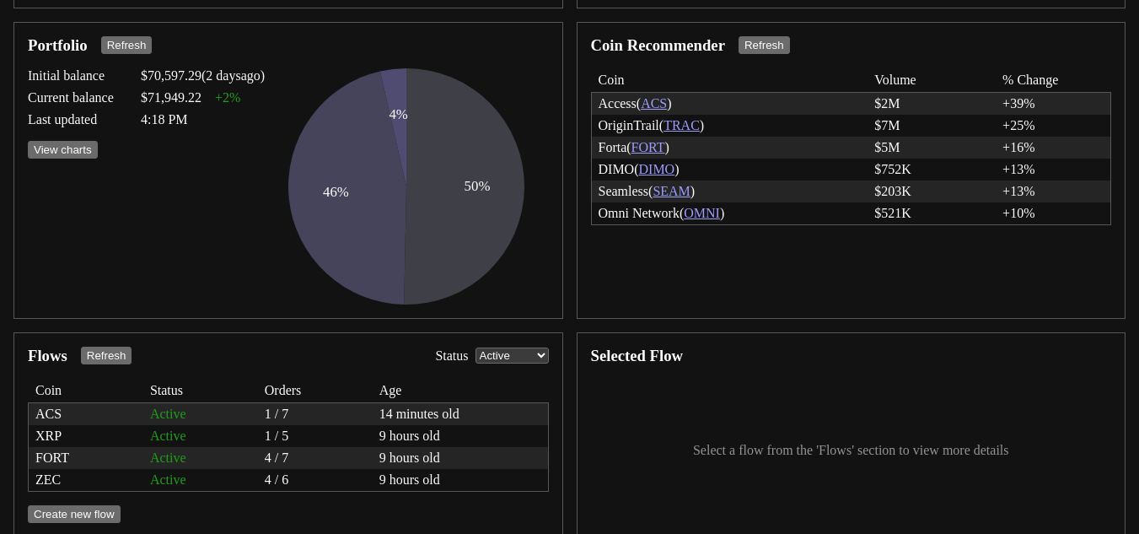
scroll to position [364, 0]
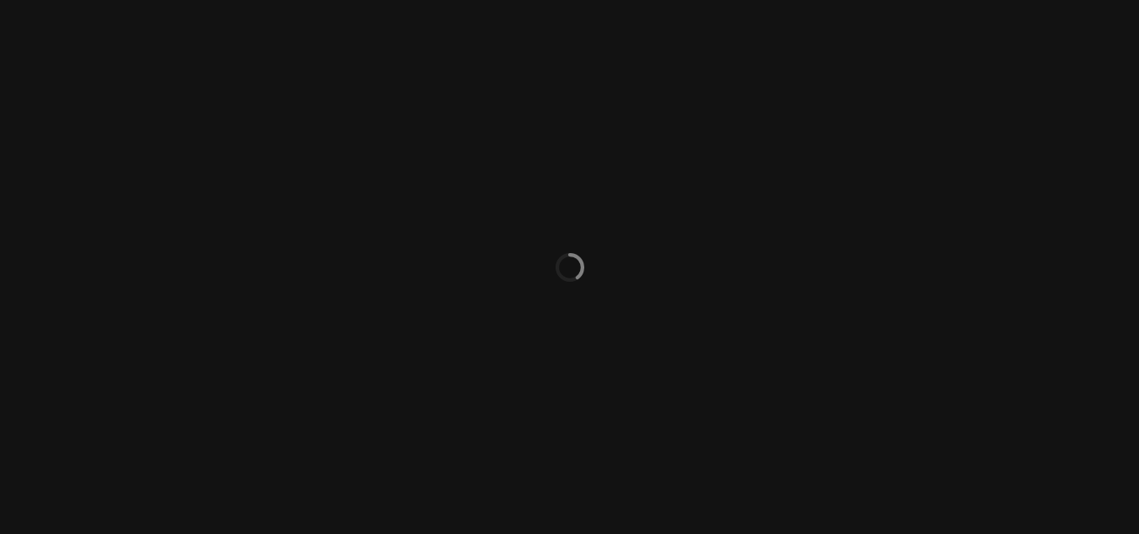
select select "ACTIVE"
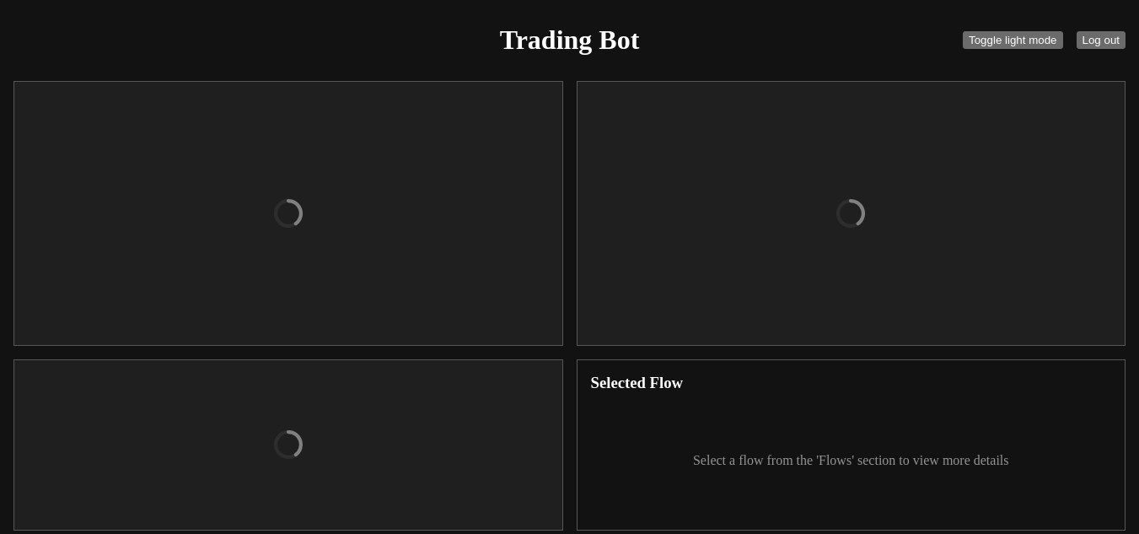
checkbox input "true"
type input "organizations/bd7c6c68-3ffe-43f4-a3f8-b983541200ea/apiKeys/a307a0ed-e3b6-4522-b…"
type textarea "[ENCRYPTION_KEY]"
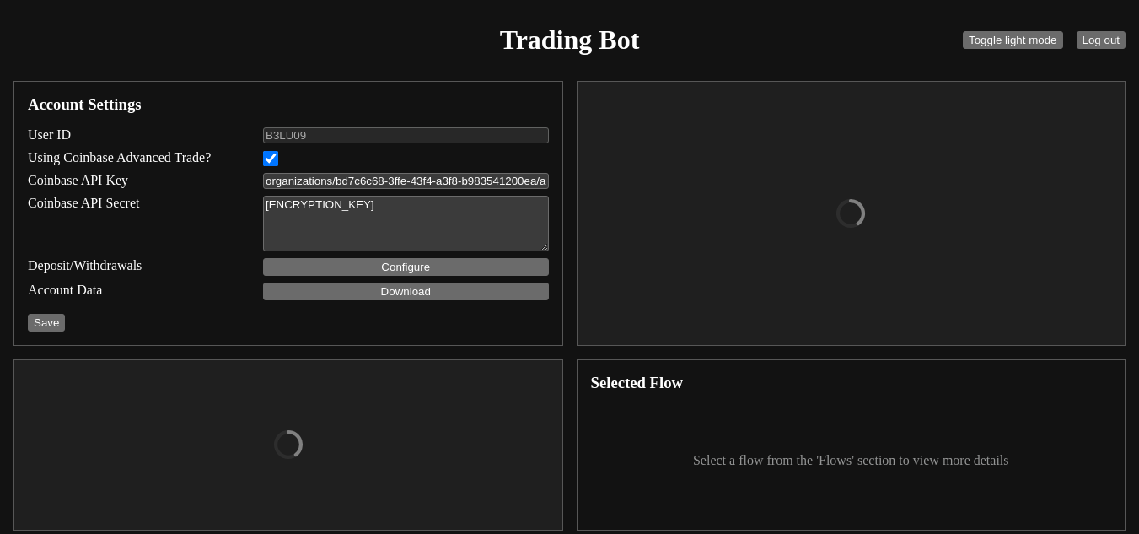
select select "USDC"
type input "7000"
type input "11000"
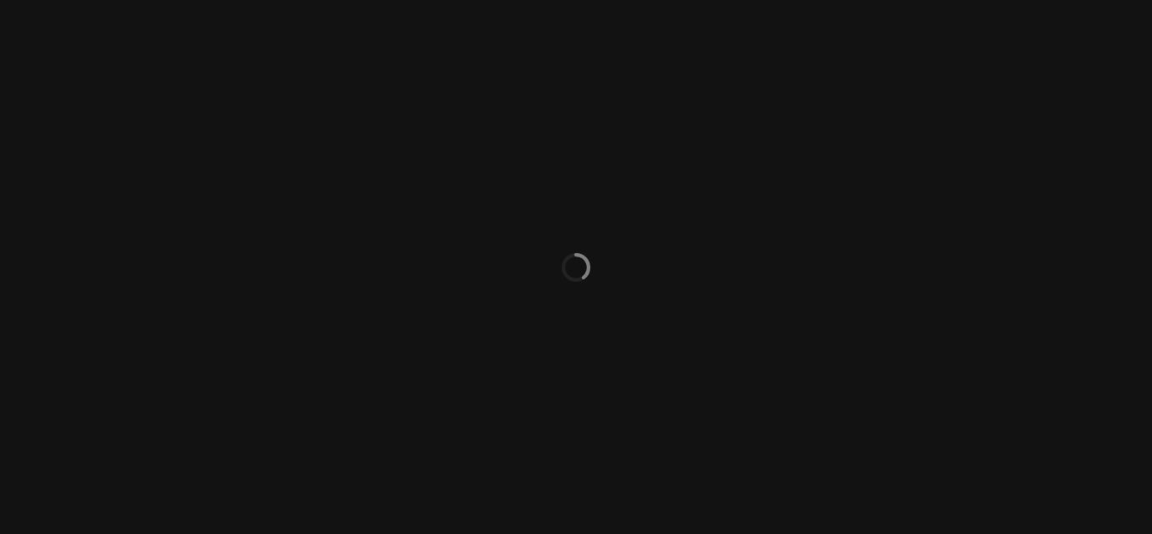
select select "ACTIVE"
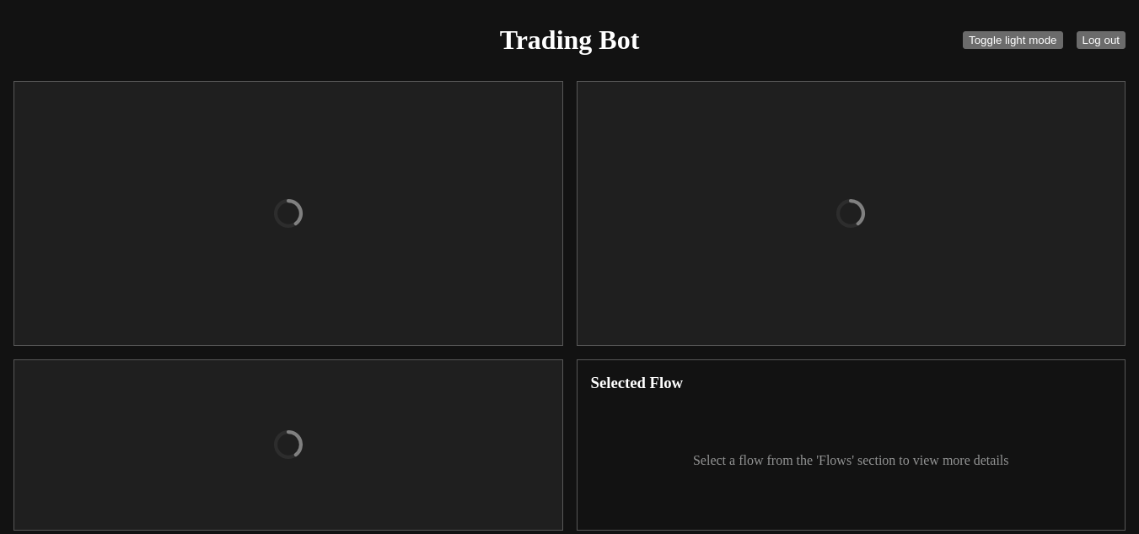
checkbox input "true"
type input "organizations/bd7c6c68-3ffe-43f4-a3f8-b983541200ea/apiKeys/a307a0ed-e3b6-4522-b…"
type textarea "[ENCRYPTION_KEY]"
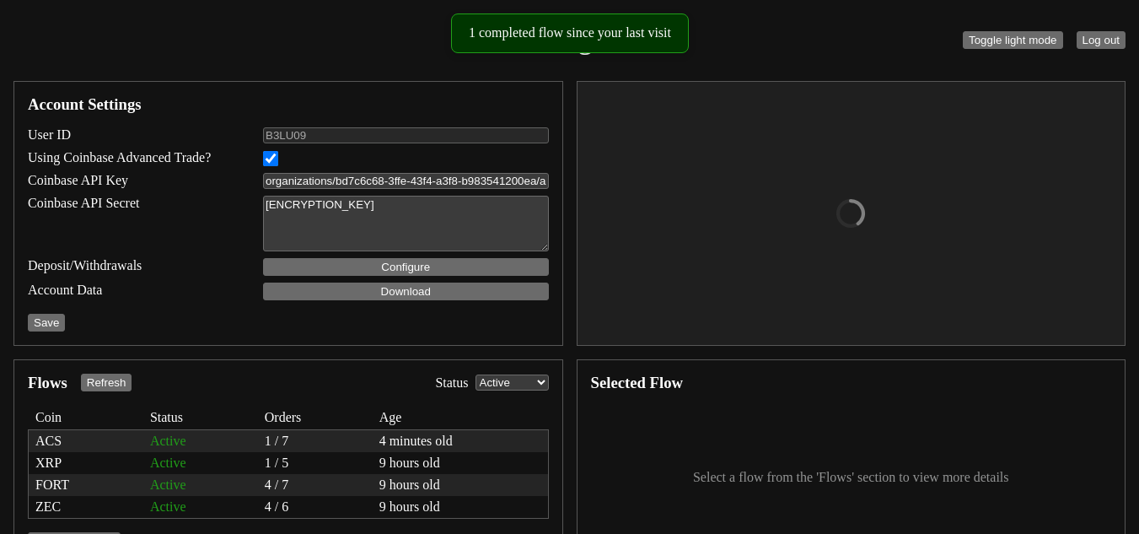
select select "USDC"
type input "7000"
type input "11000"
